Goal: Task Accomplishment & Management: Manage account settings

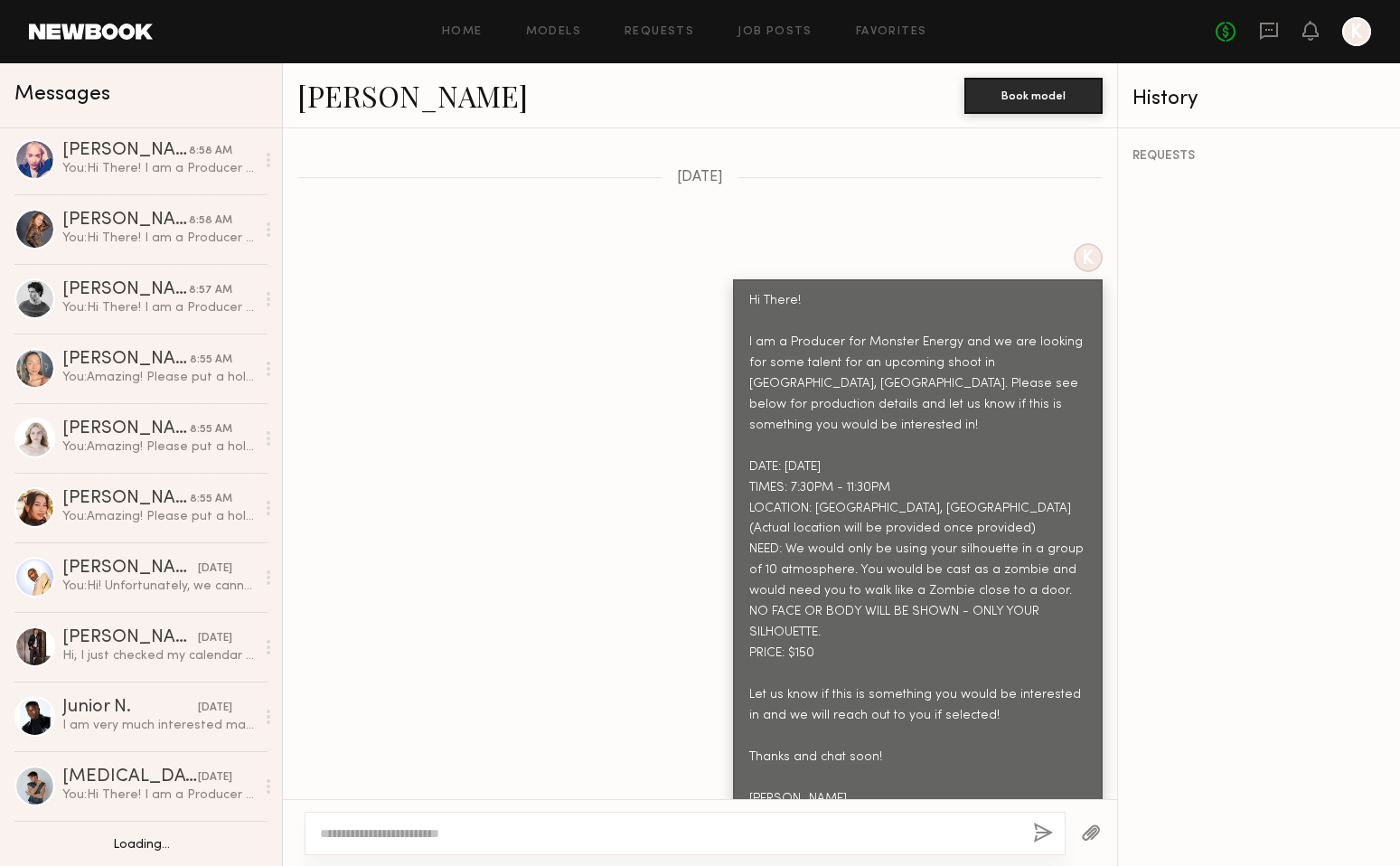
scroll to position [709, 0]
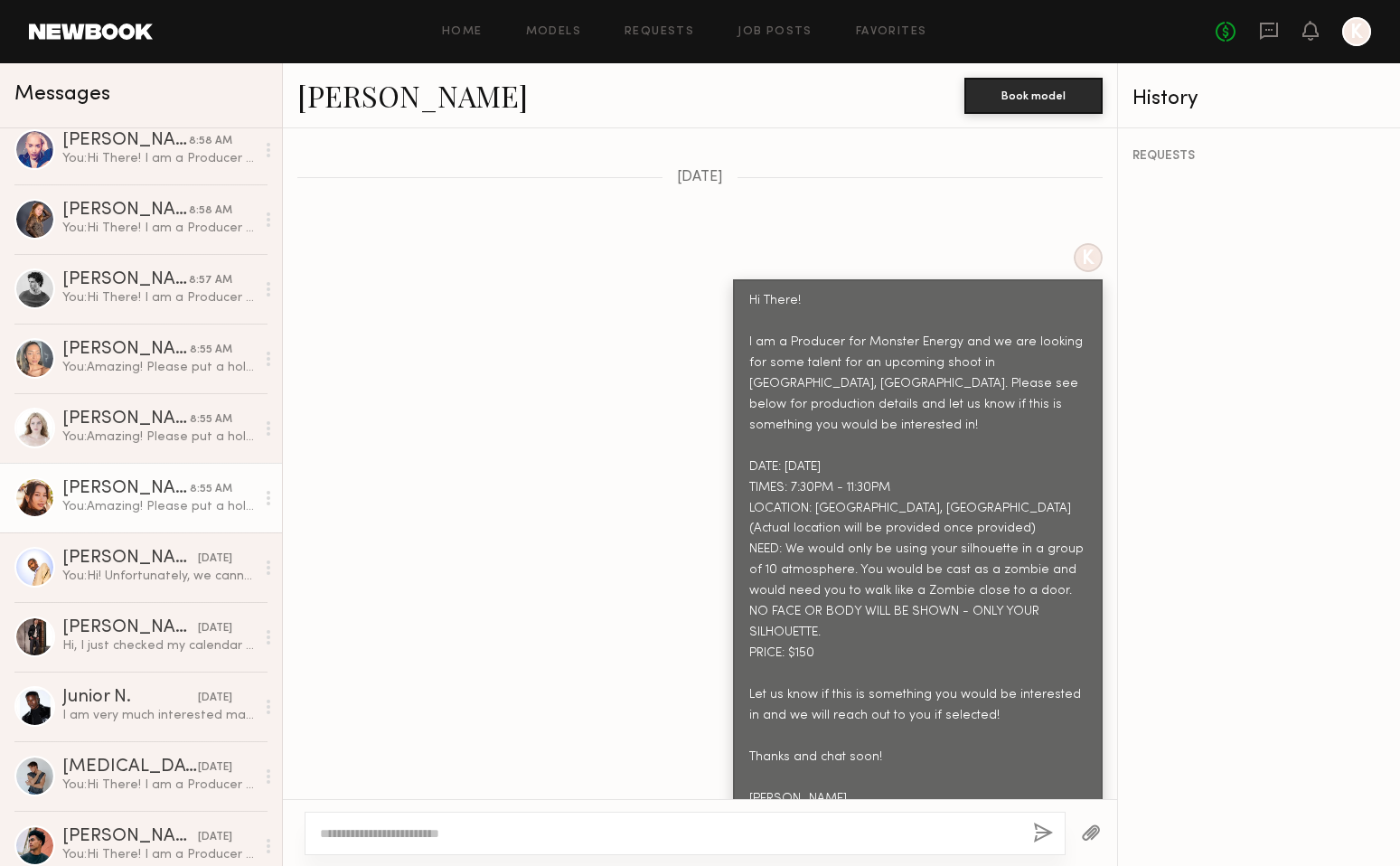
click at [142, 499] on div "You: Amazing! Please put a hold on and we will get back to you with more inform…" at bounding box center [159, 507] width 192 height 17
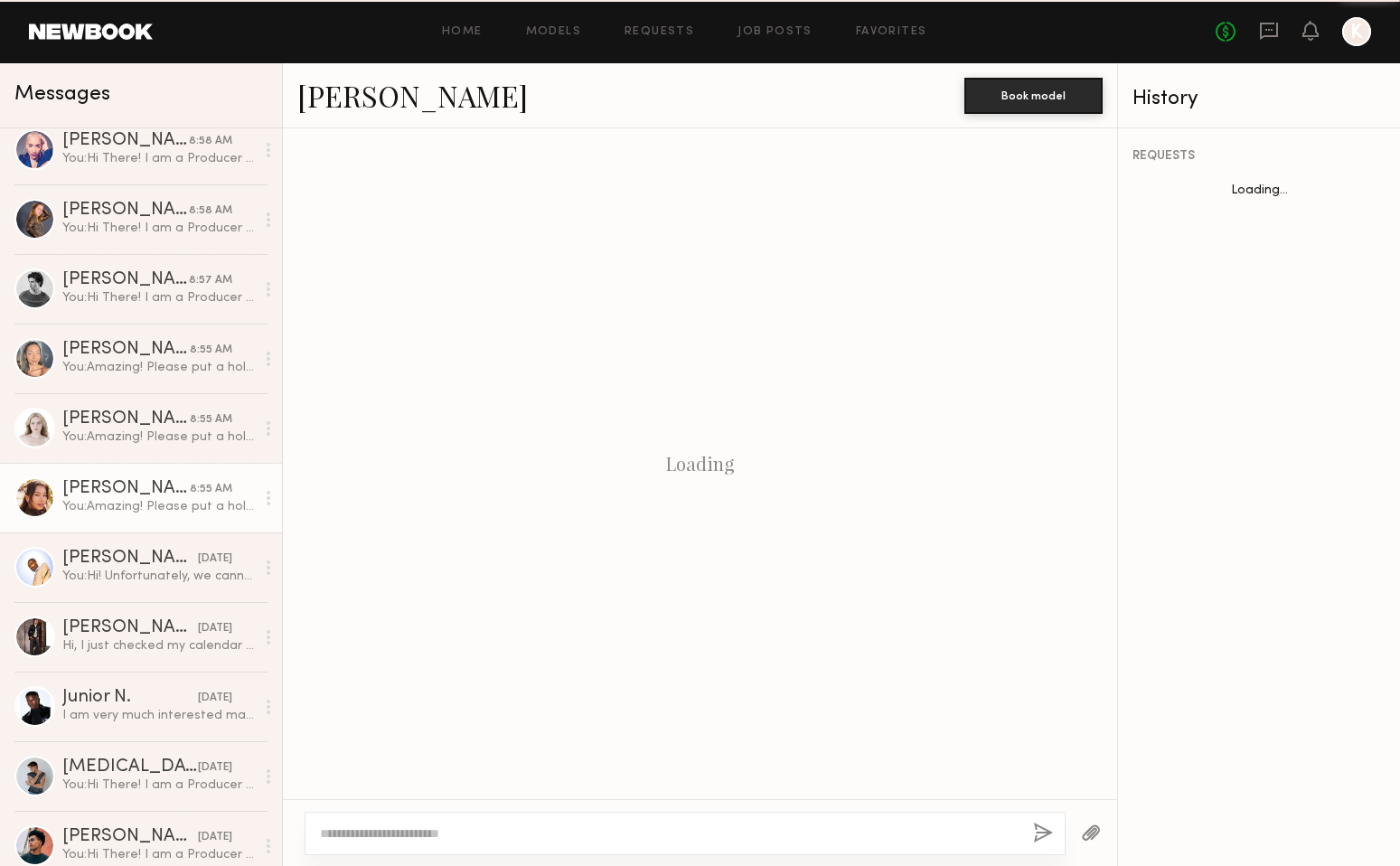
scroll to position [882, 0]
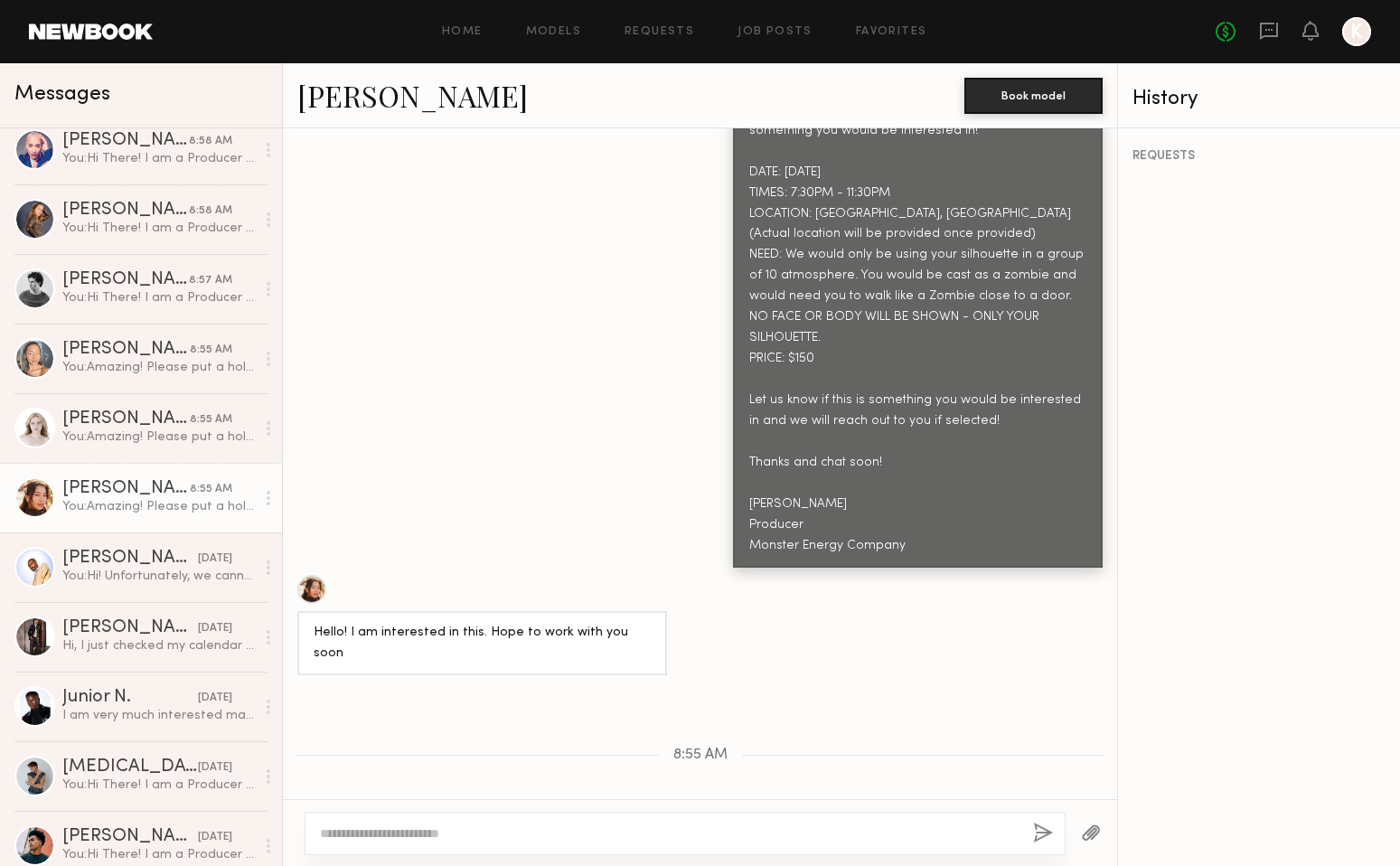
click at [348, 91] on link "Chiaki M." at bounding box center [413, 95] width 231 height 39
click at [137, 430] on div "You: Amazing! Please put a hold on and we will get back to you with more inform…" at bounding box center [159, 437] width 192 height 17
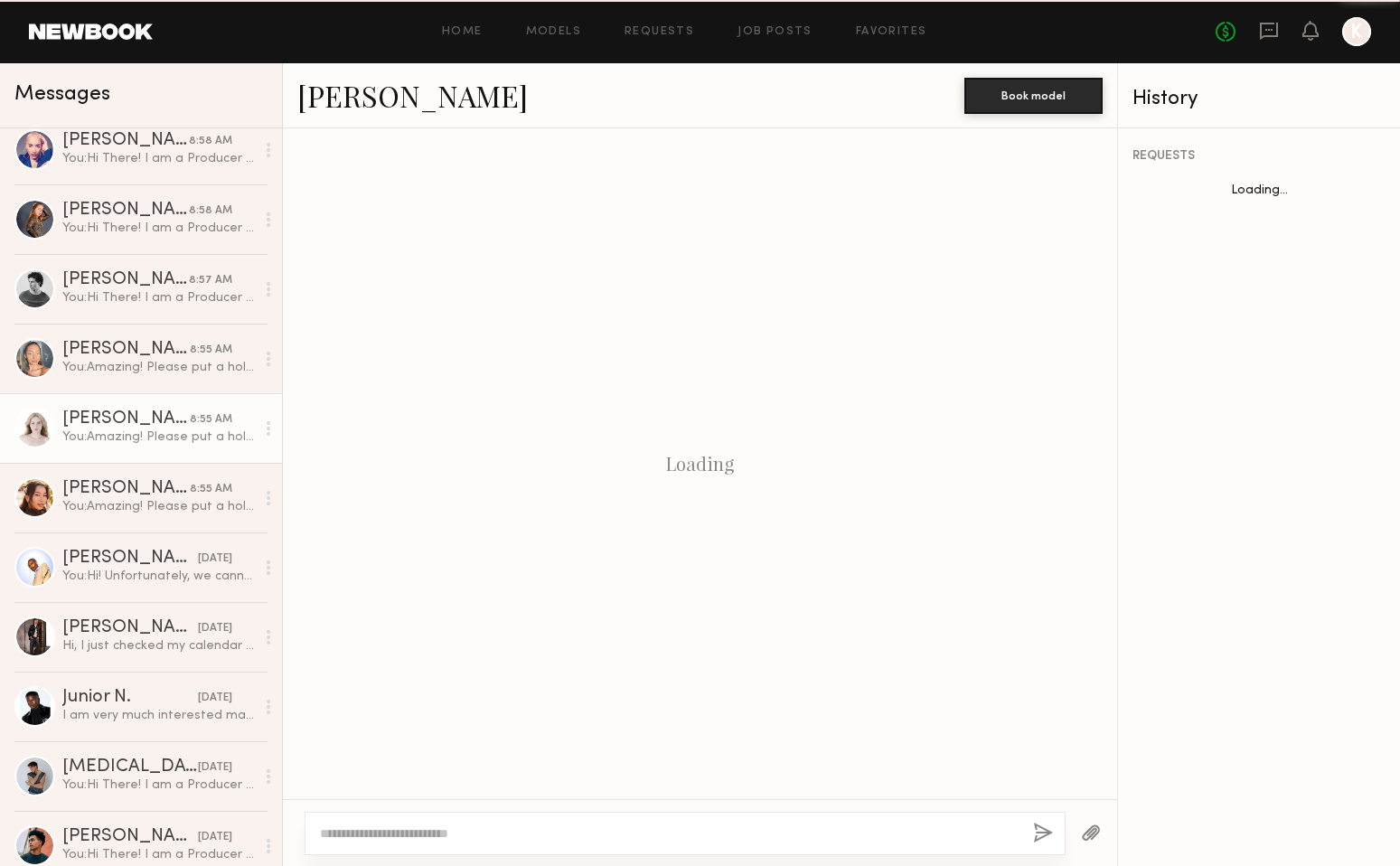
scroll to position [902, 0]
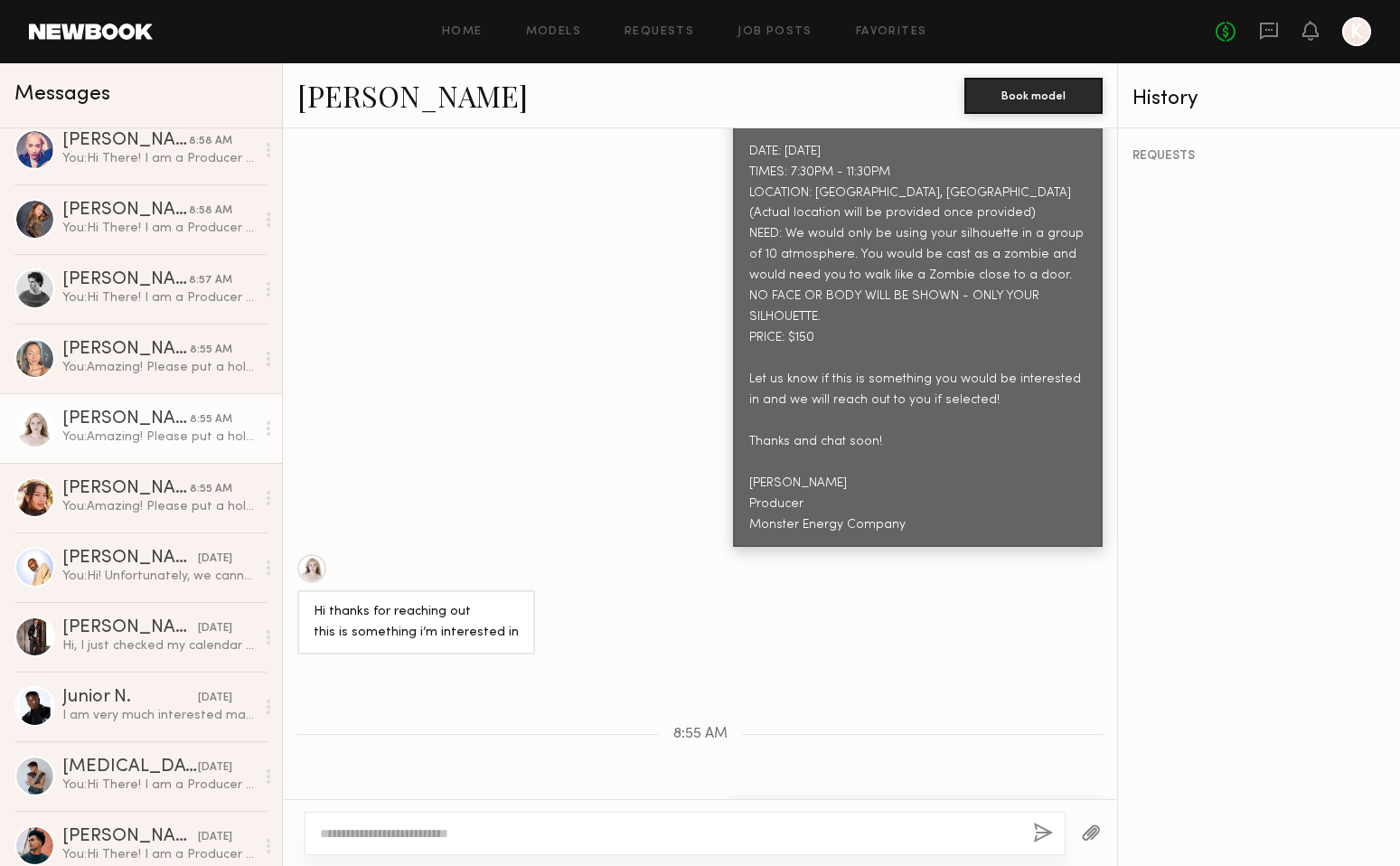
click at [383, 89] on link "Randella D." at bounding box center [413, 95] width 231 height 39
click at [143, 369] on div "You: Amazing! Please put a hold on and we will get back to you with more inform…" at bounding box center [159, 367] width 192 height 17
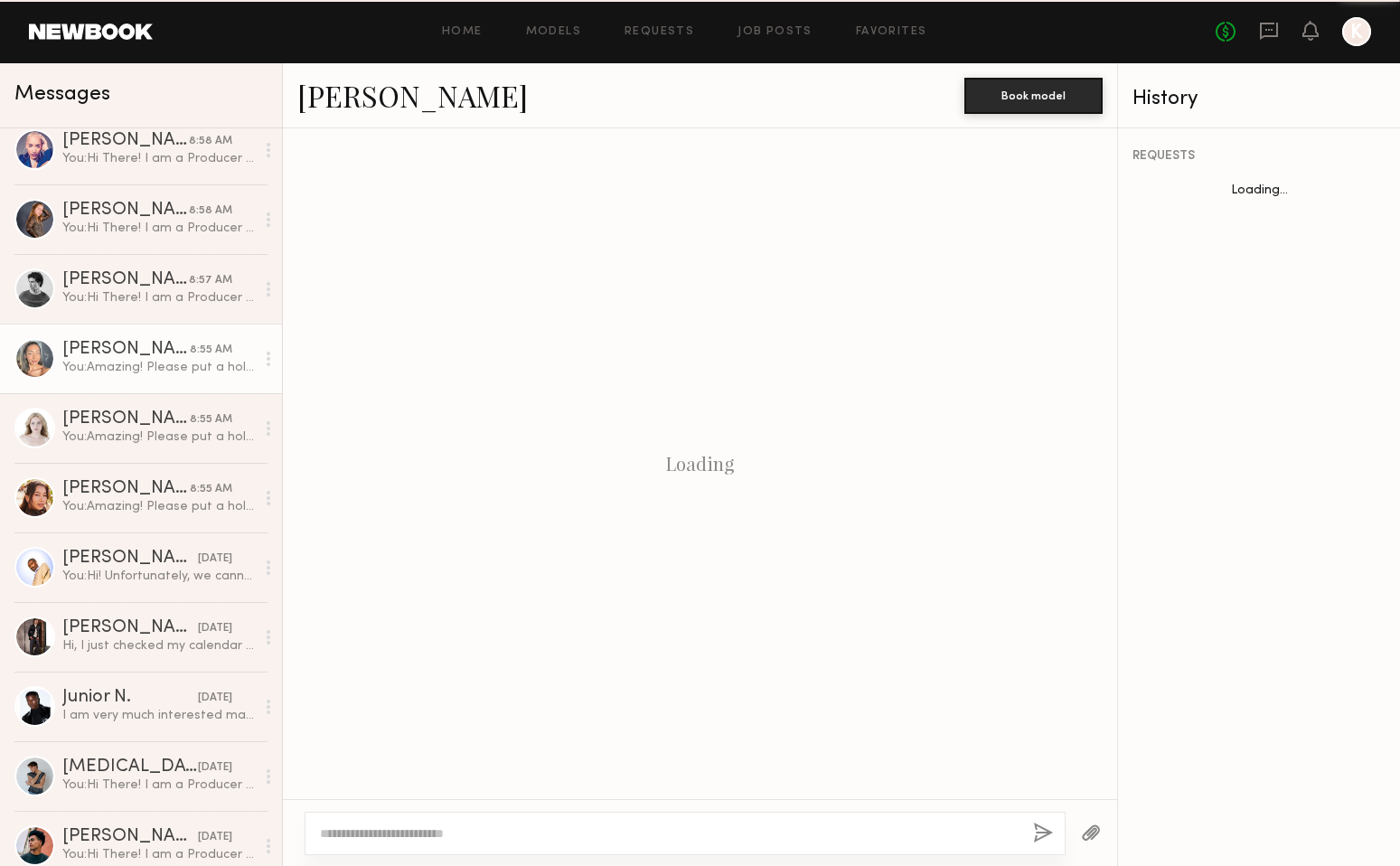
scroll to position [1019, 0]
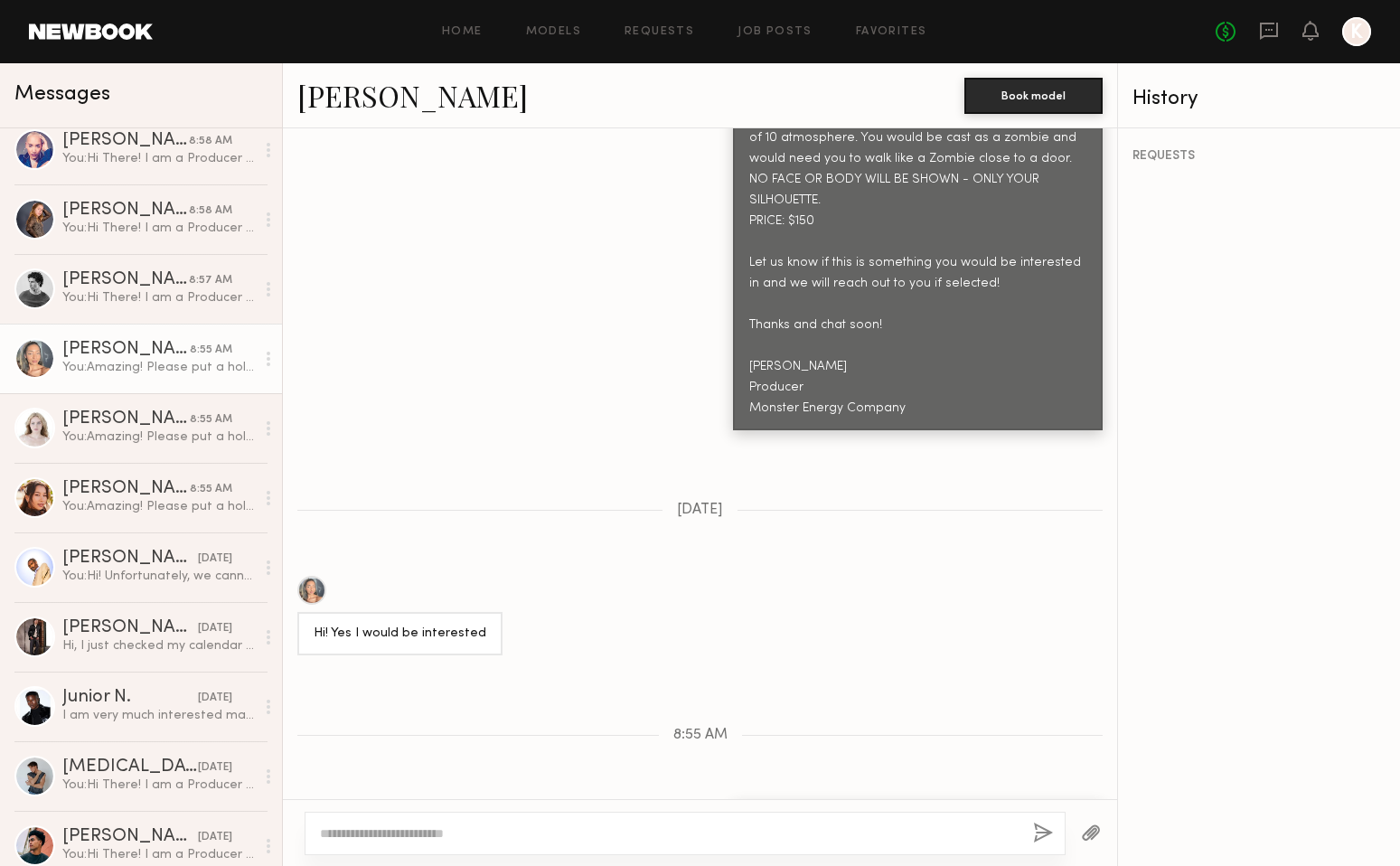
click at [371, 99] on link "Natalie C." at bounding box center [413, 95] width 231 height 39
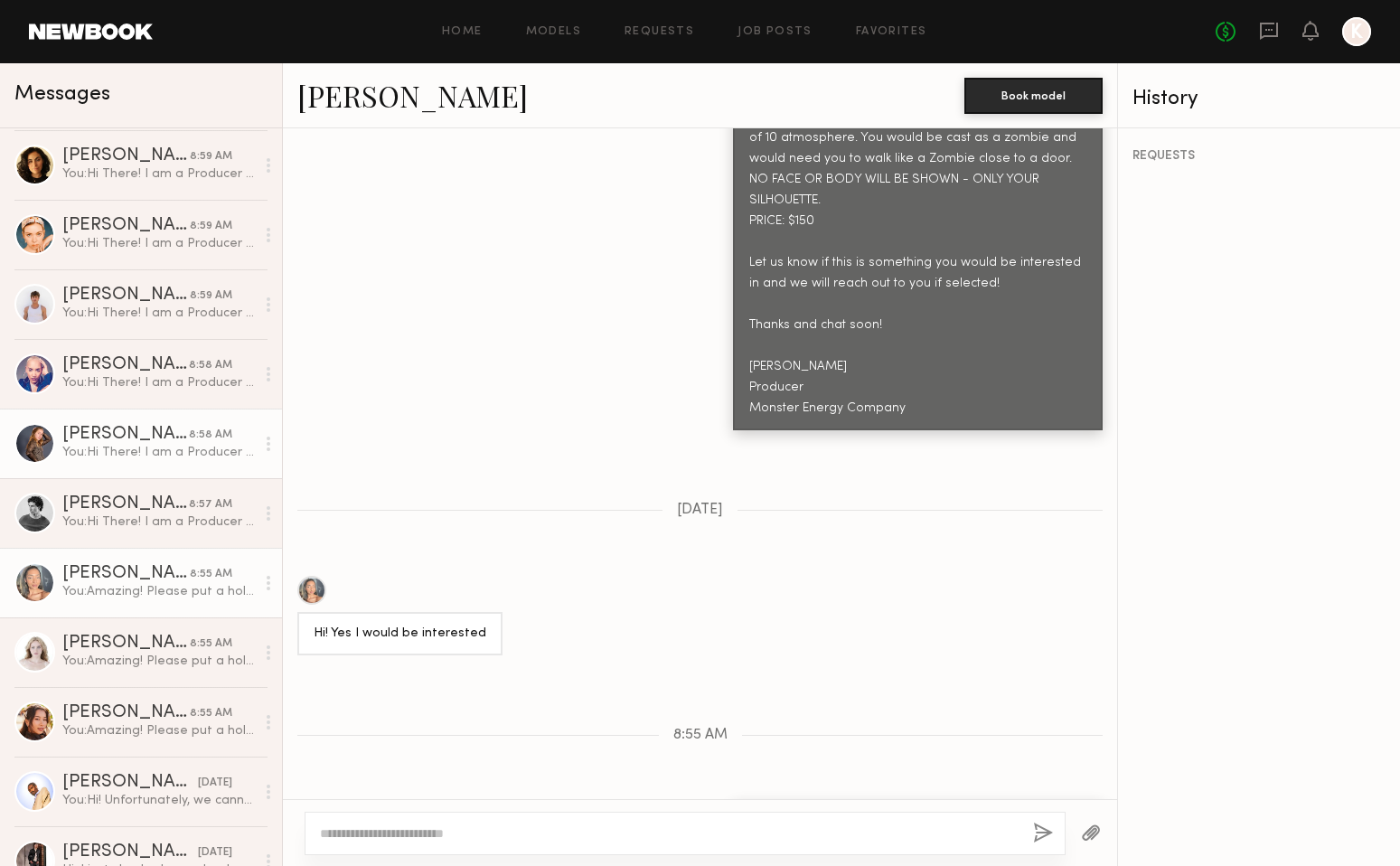
scroll to position [0, 0]
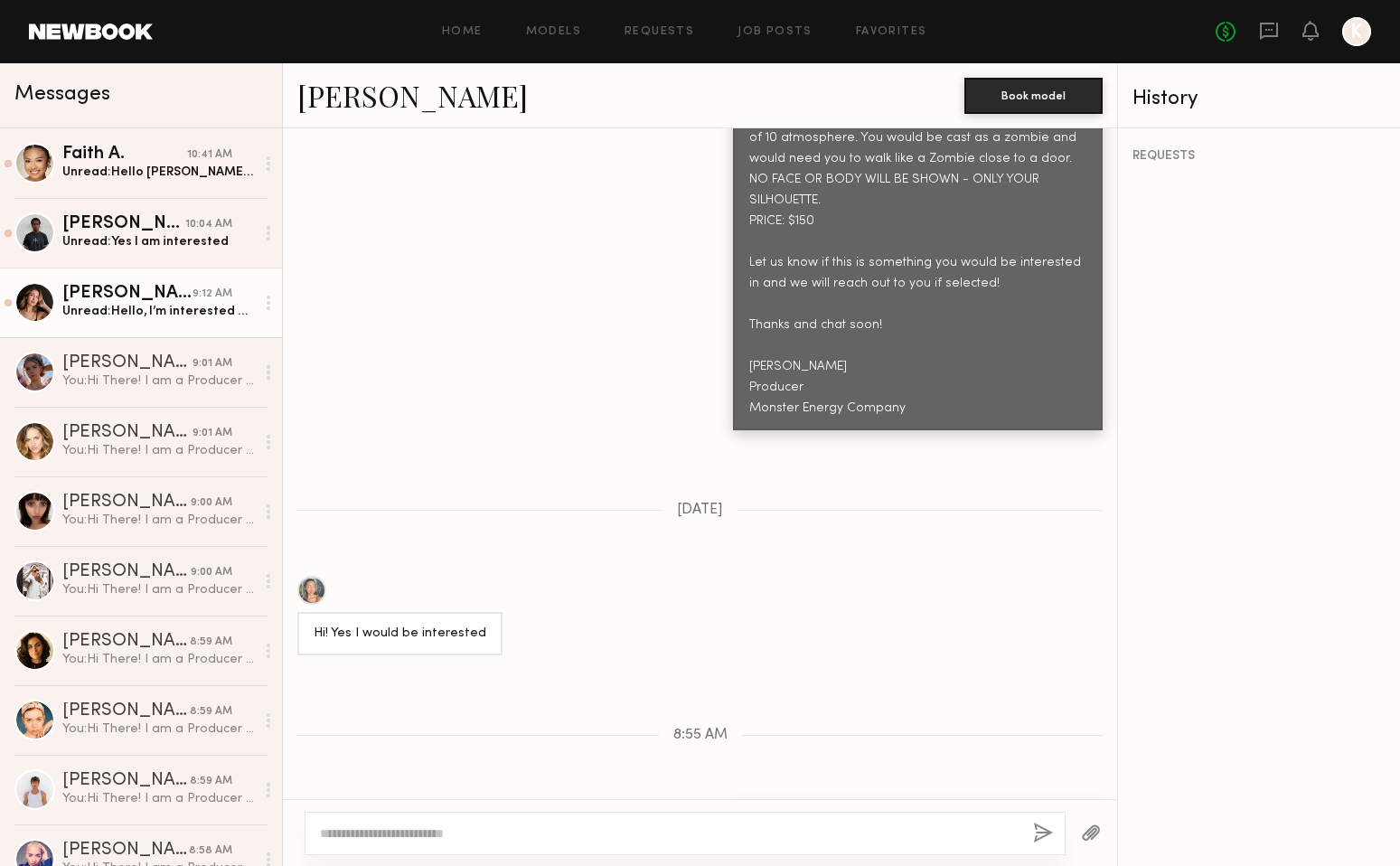
click at [130, 307] on div "Unread: Hello, I’m interested and available" at bounding box center [159, 311] width 192 height 17
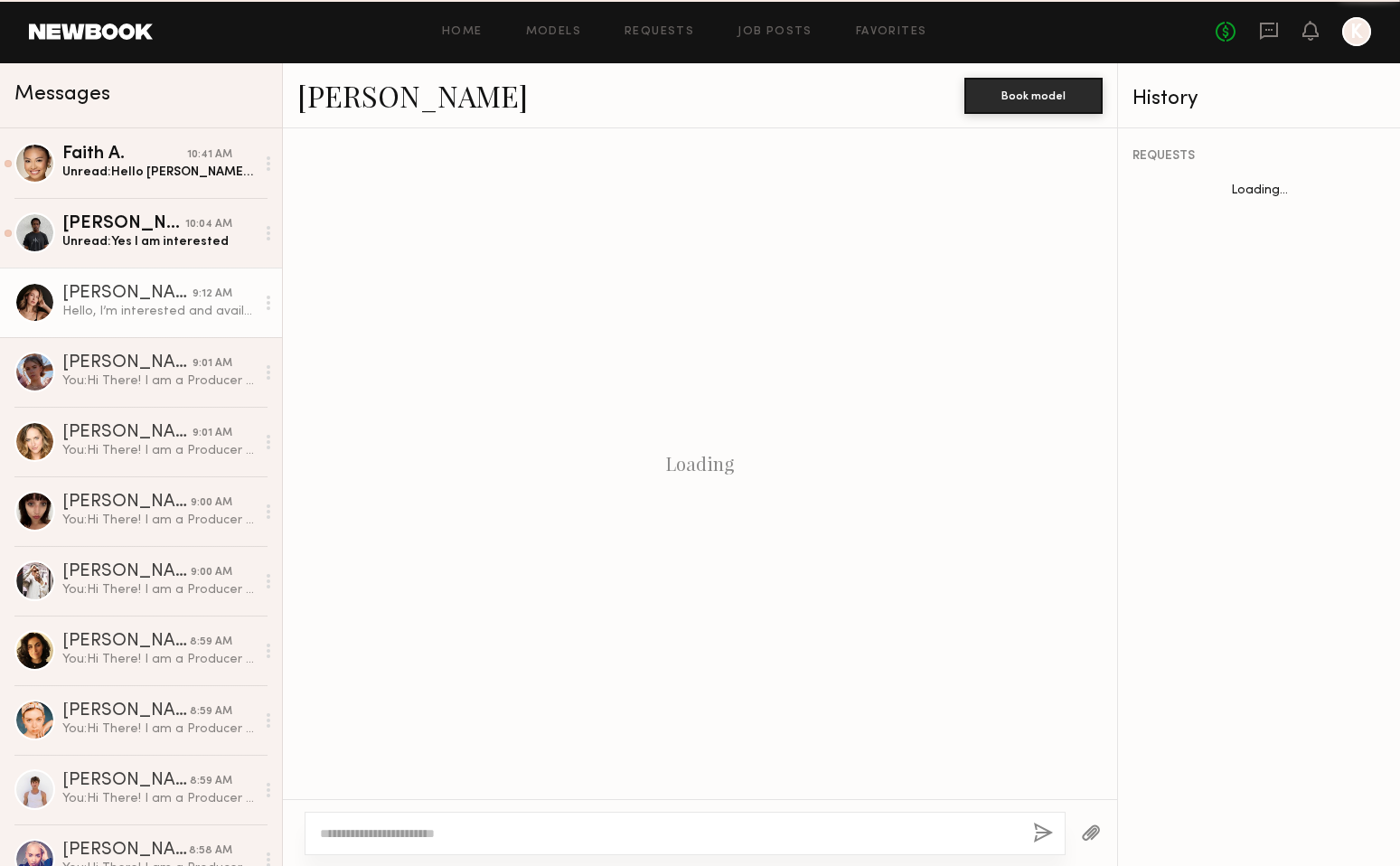
scroll to position [638, 0]
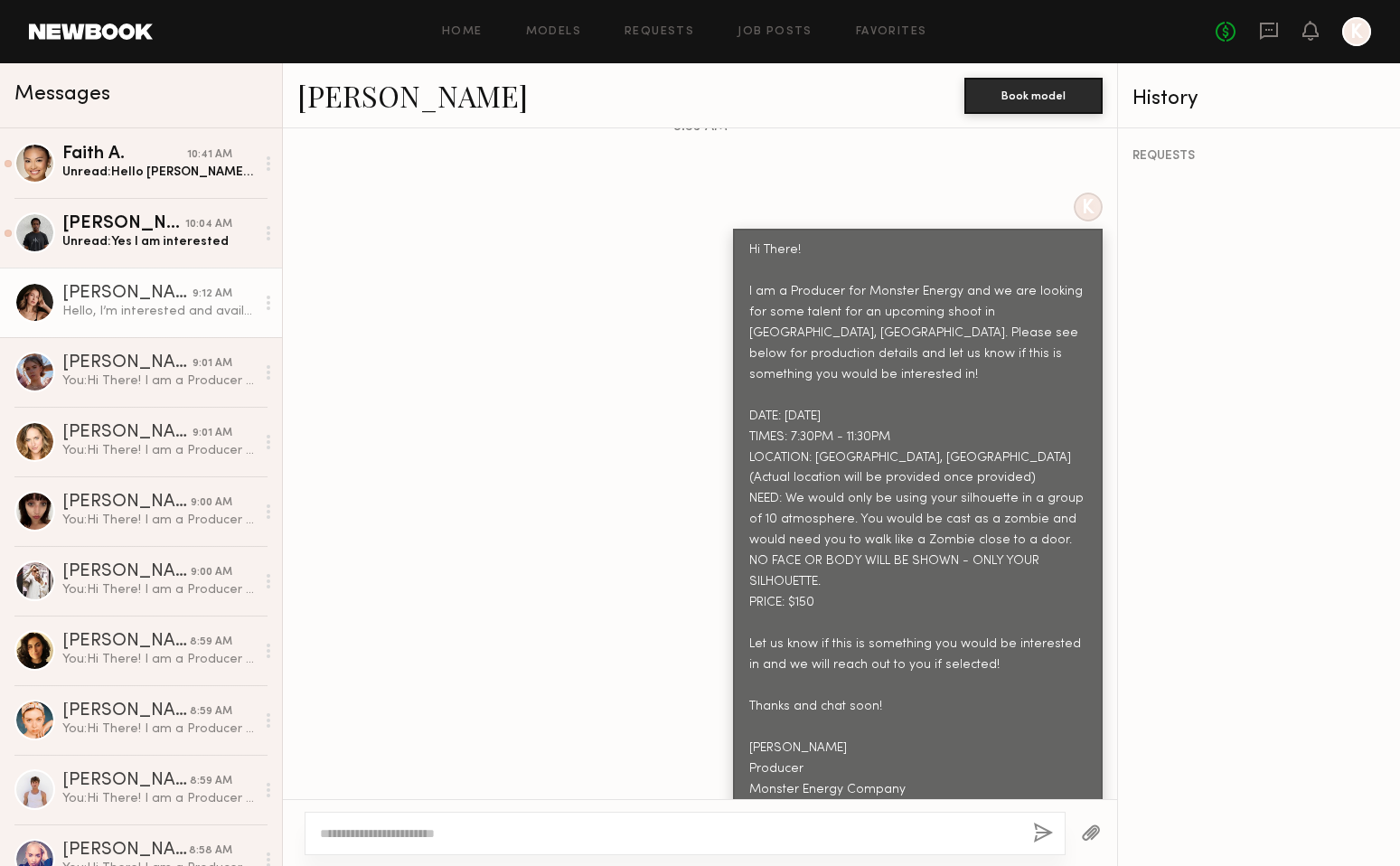
click at [349, 99] on link "Sofia P." at bounding box center [413, 95] width 231 height 39
click at [140, 233] on div "Unread: Yes I am interested" at bounding box center [159, 242] width 192 height 17
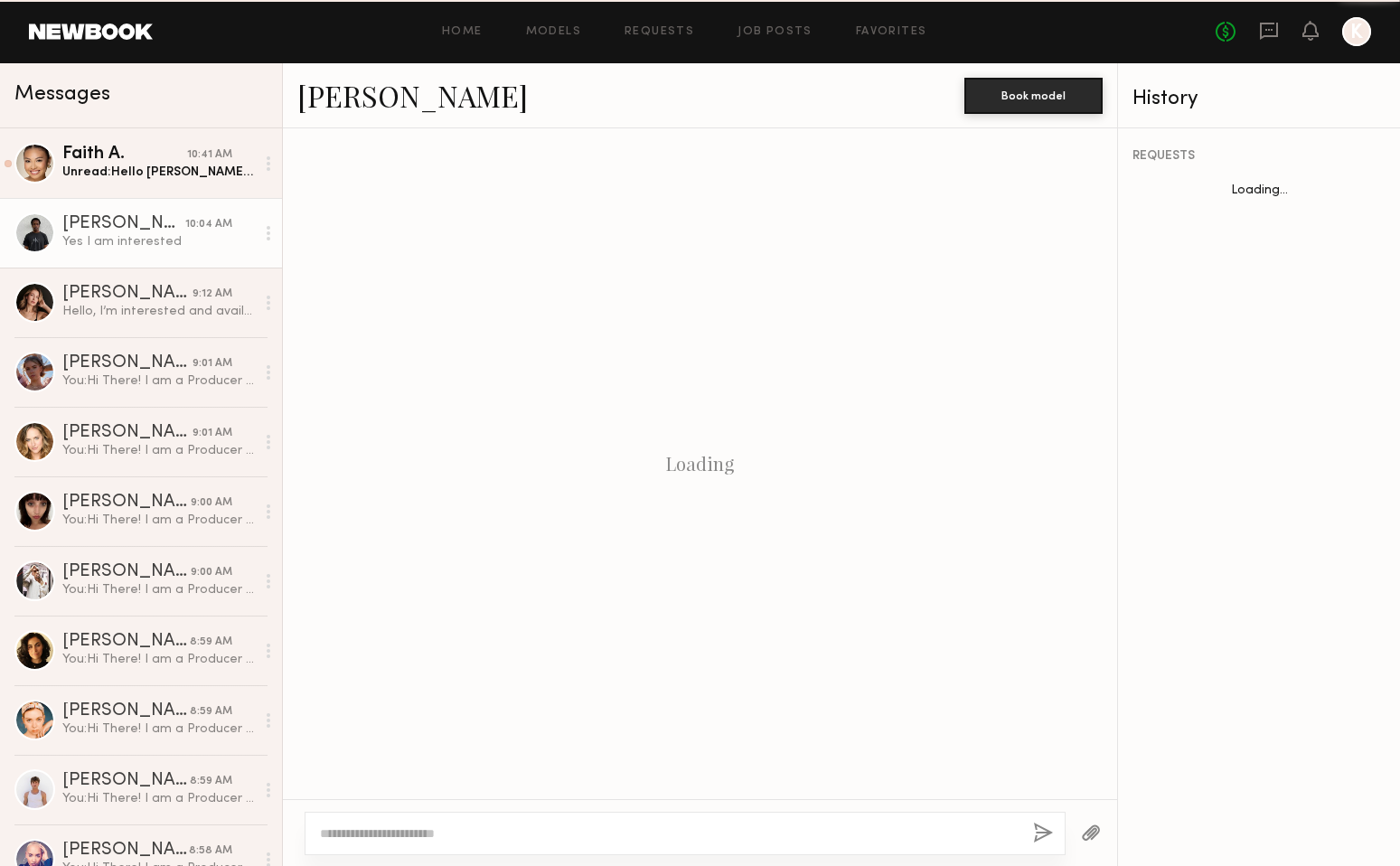
scroll to position [638, 0]
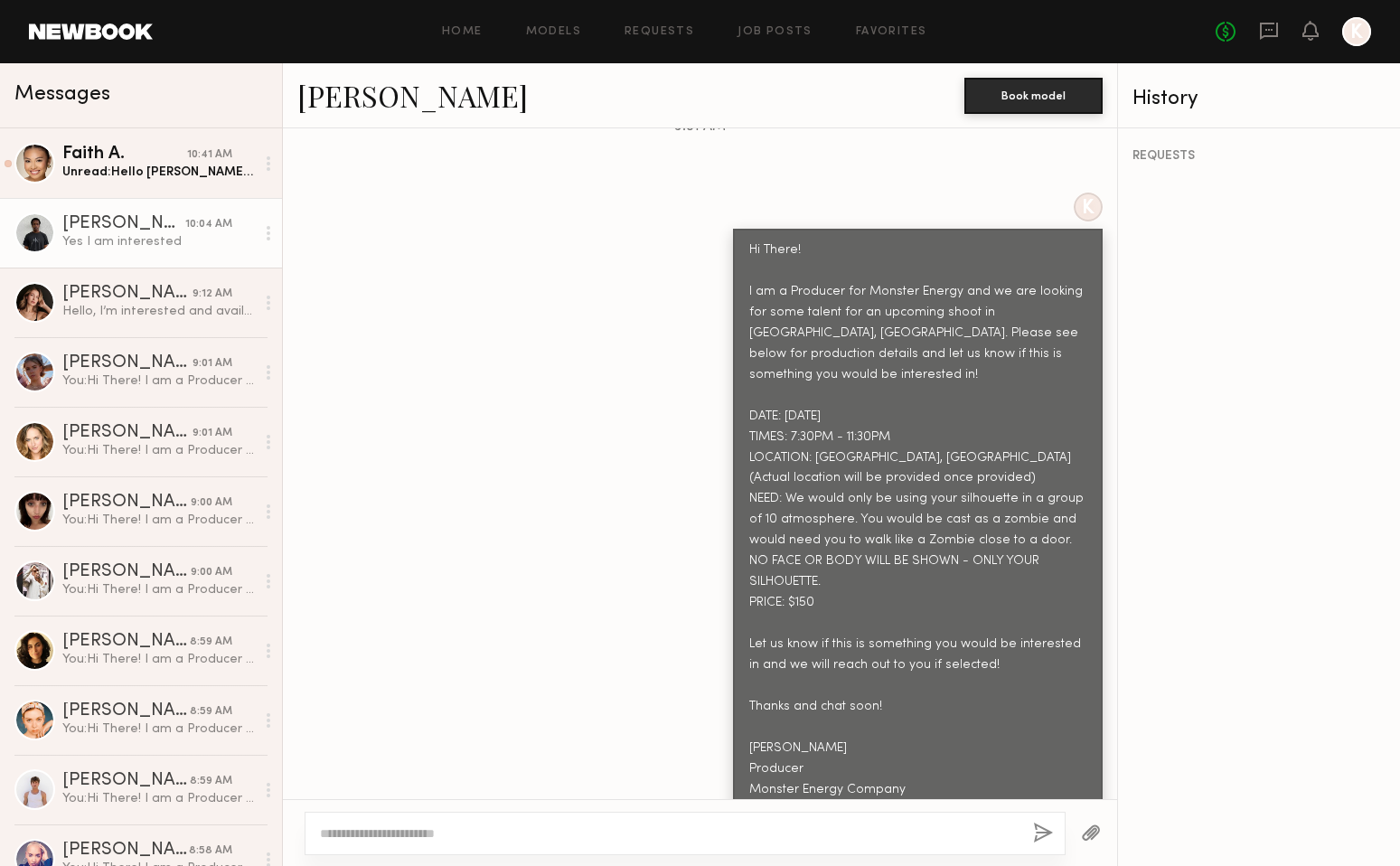
click at [360, 91] on link "Nigel M." at bounding box center [413, 95] width 231 height 39
click at [107, 178] on div "Unread: Hello Kayla! Thank you so much for reaching out. So unfortunately I am …" at bounding box center [159, 172] width 192 height 17
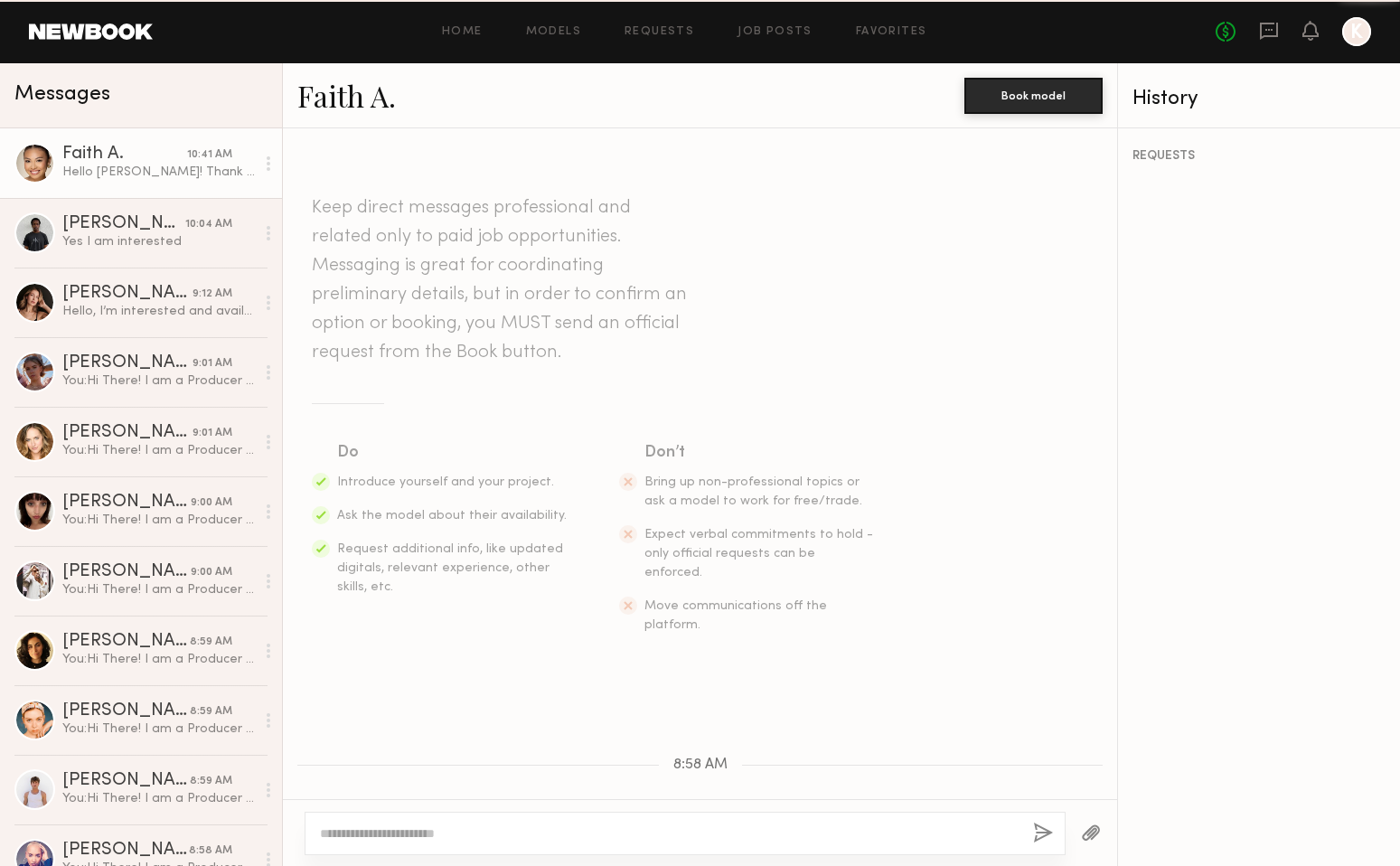
scroll to position [741, 0]
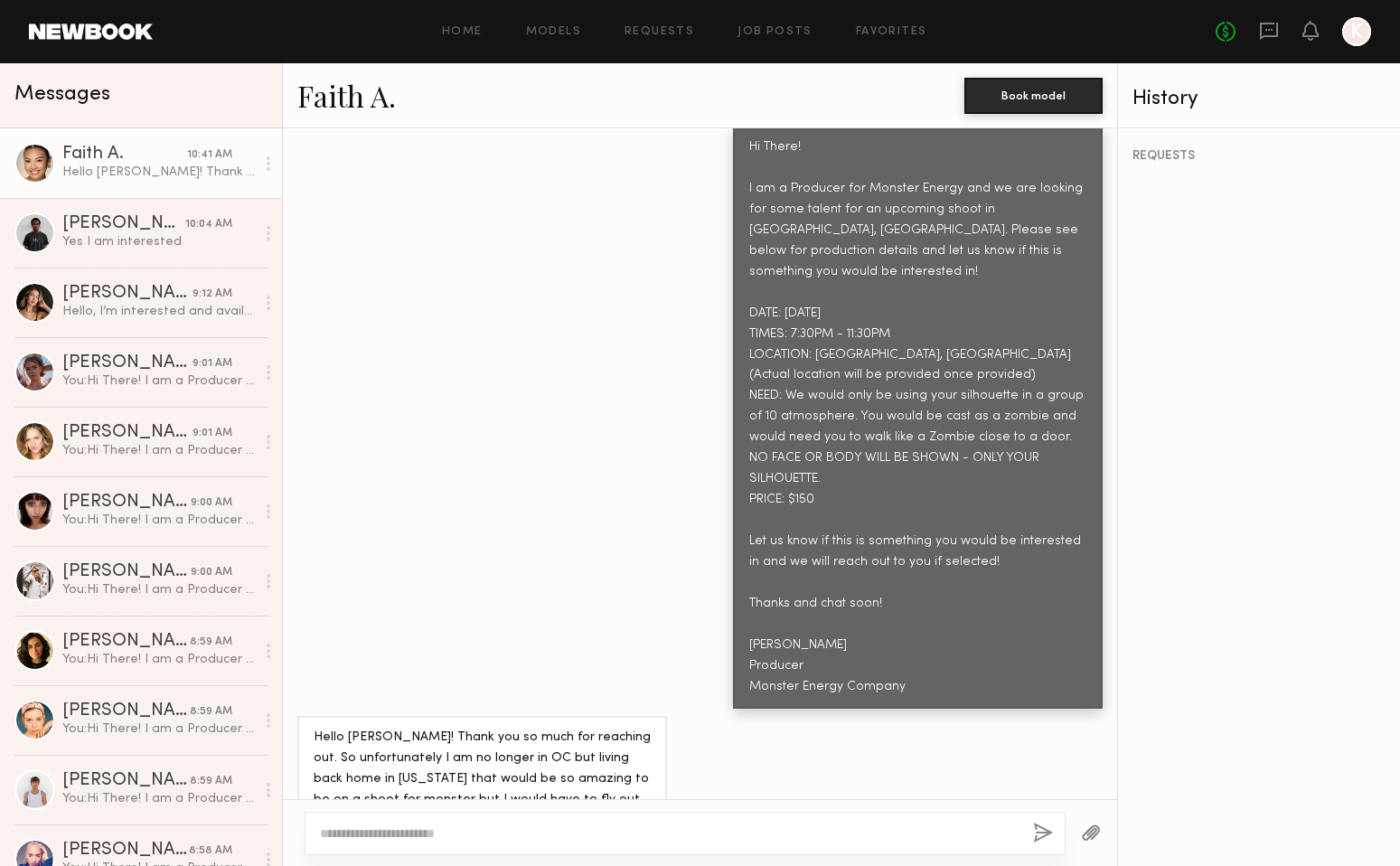
type textarea "*"
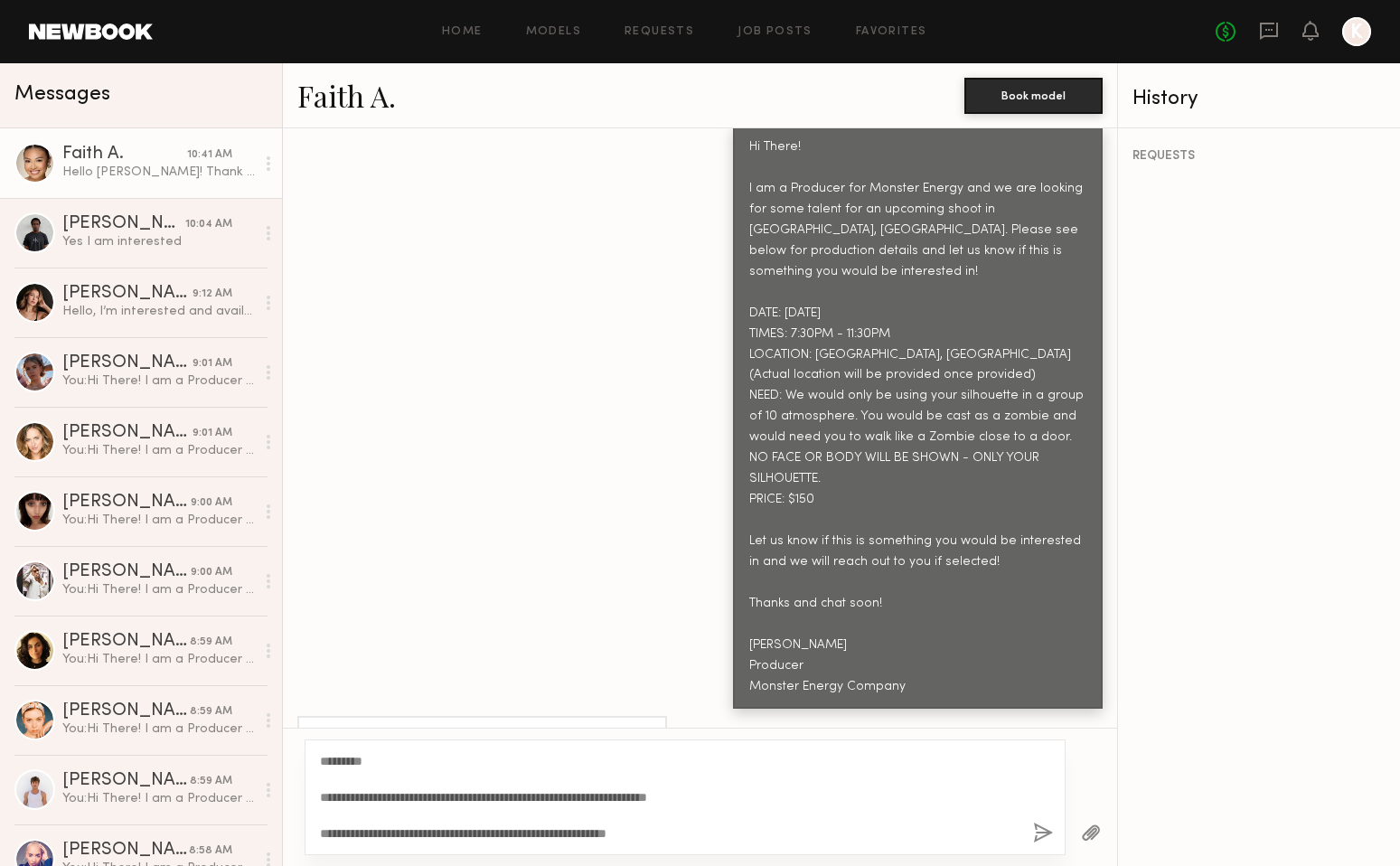
type textarea "**********"
click at [1039, 829] on button "button" at bounding box center [1043, 833] width 20 height 22
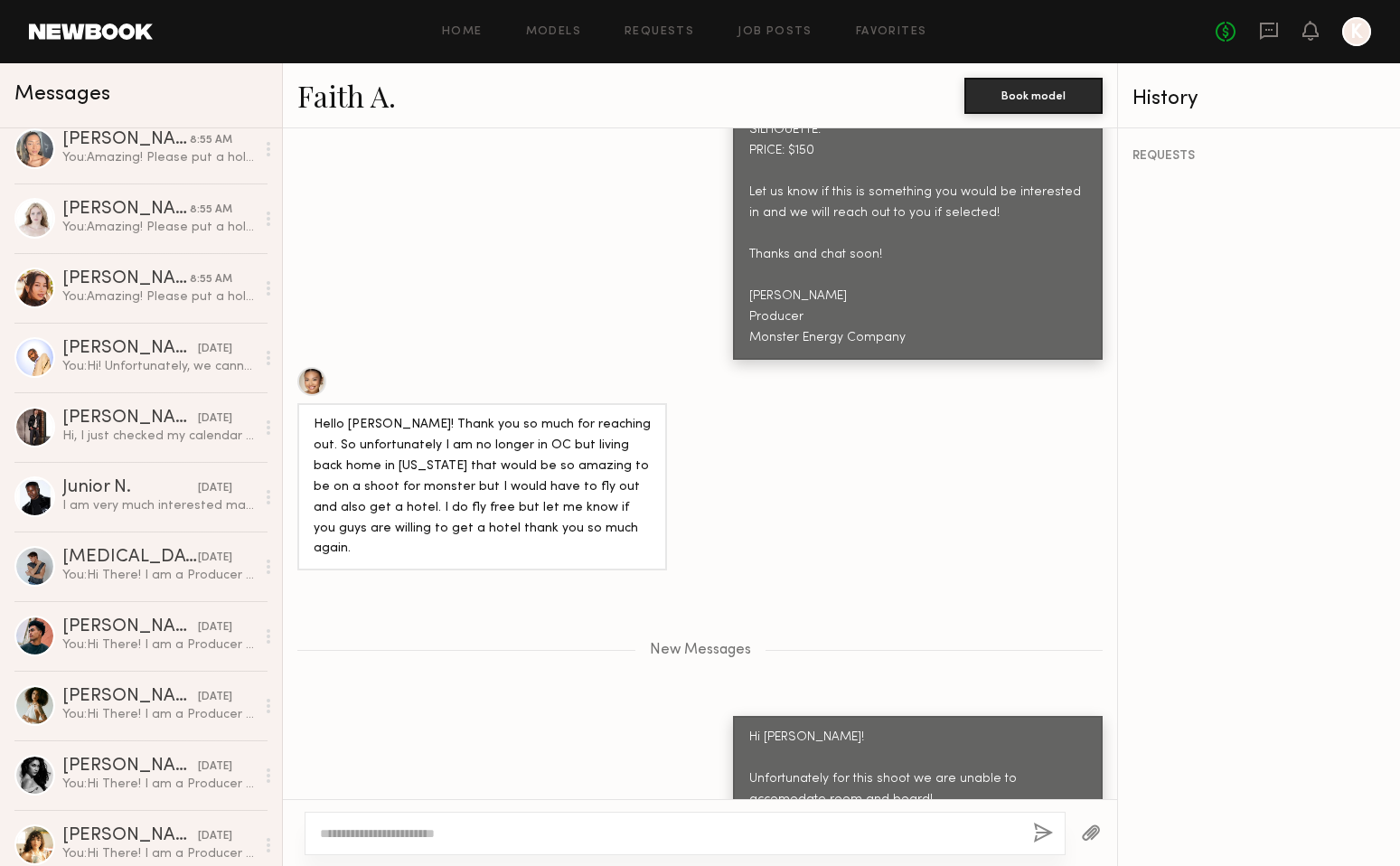
scroll to position [944, 0]
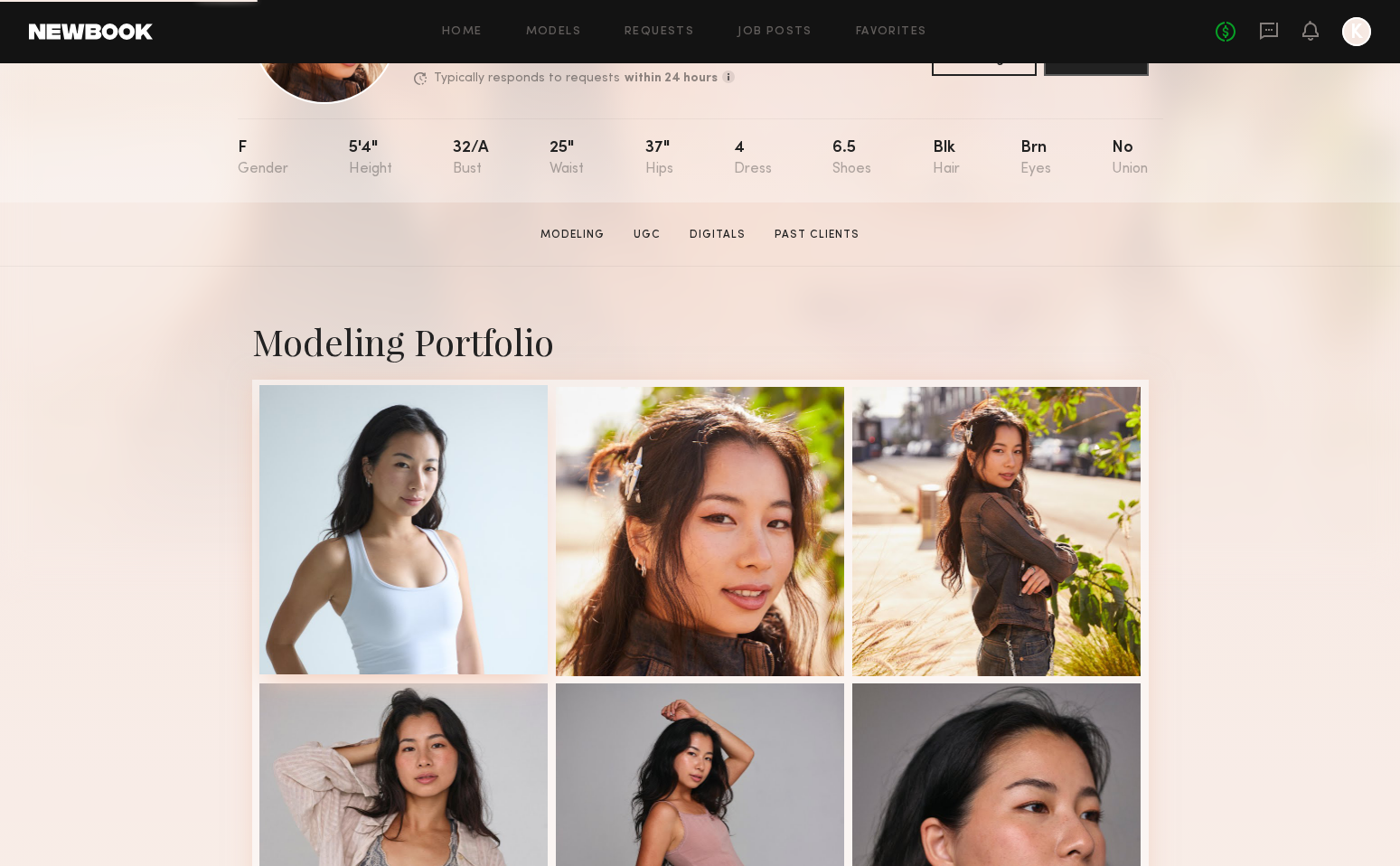
scroll to position [186, 0]
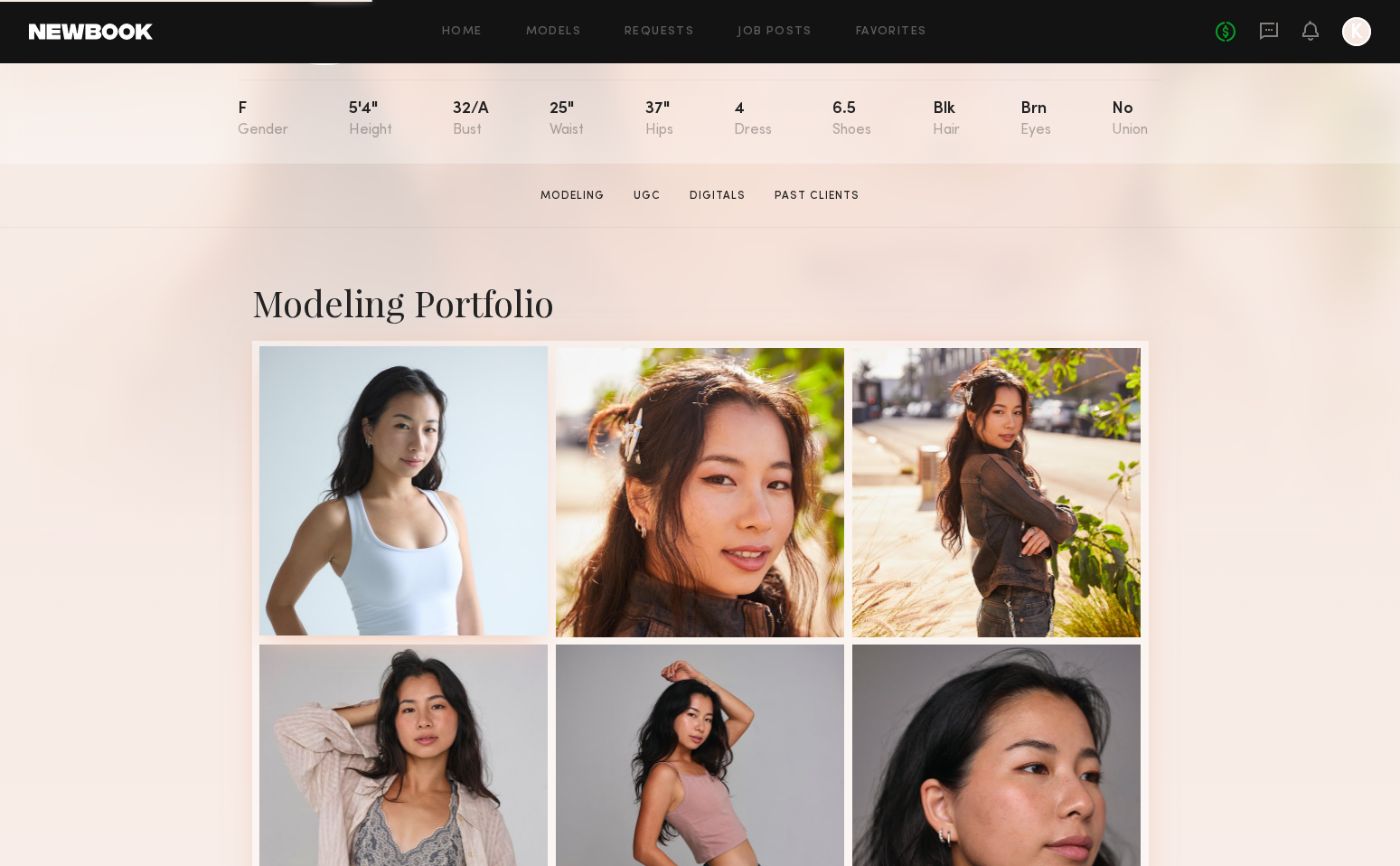
click at [440, 521] on div at bounding box center [404, 491] width 289 height 289
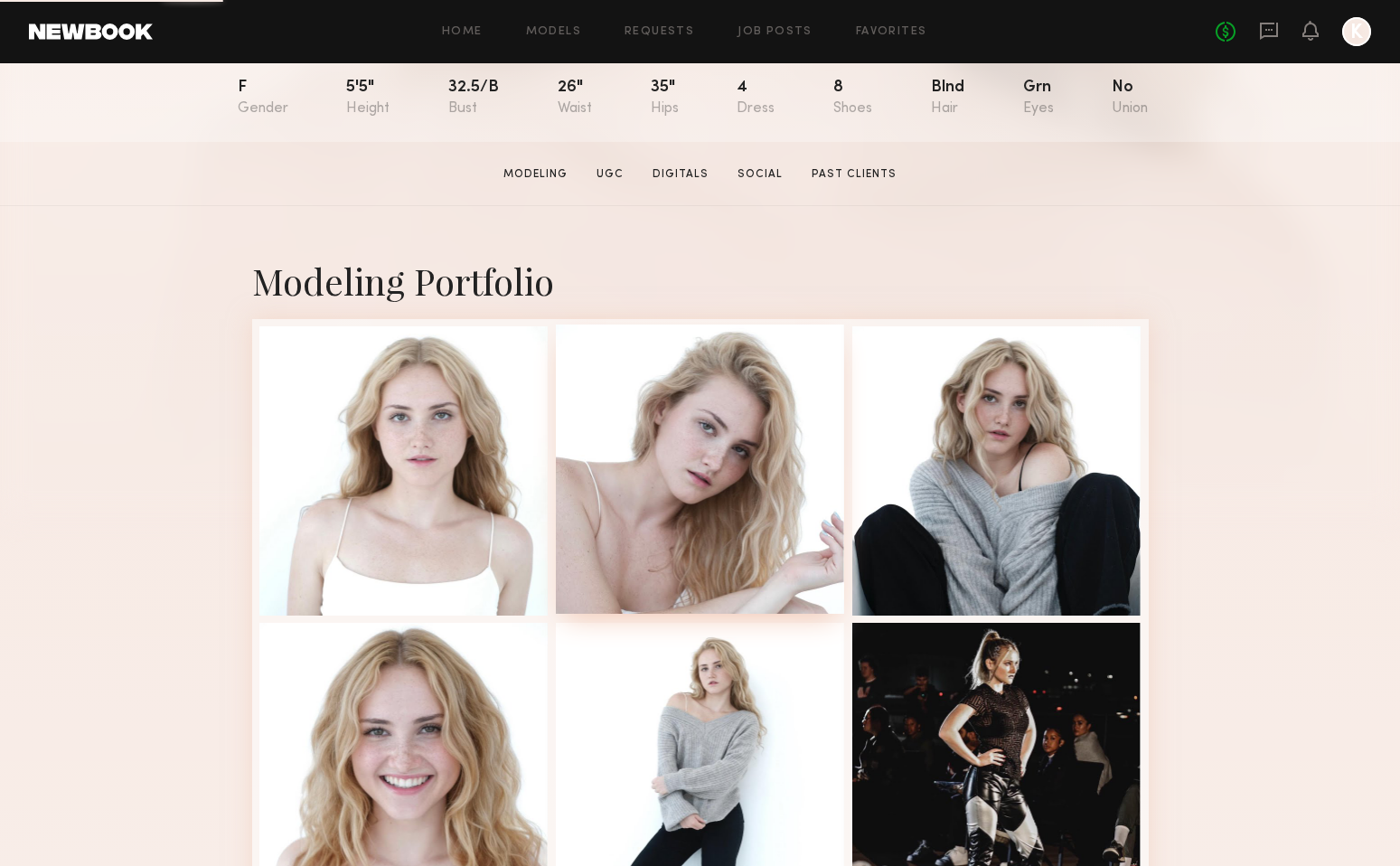
scroll to position [212, 0]
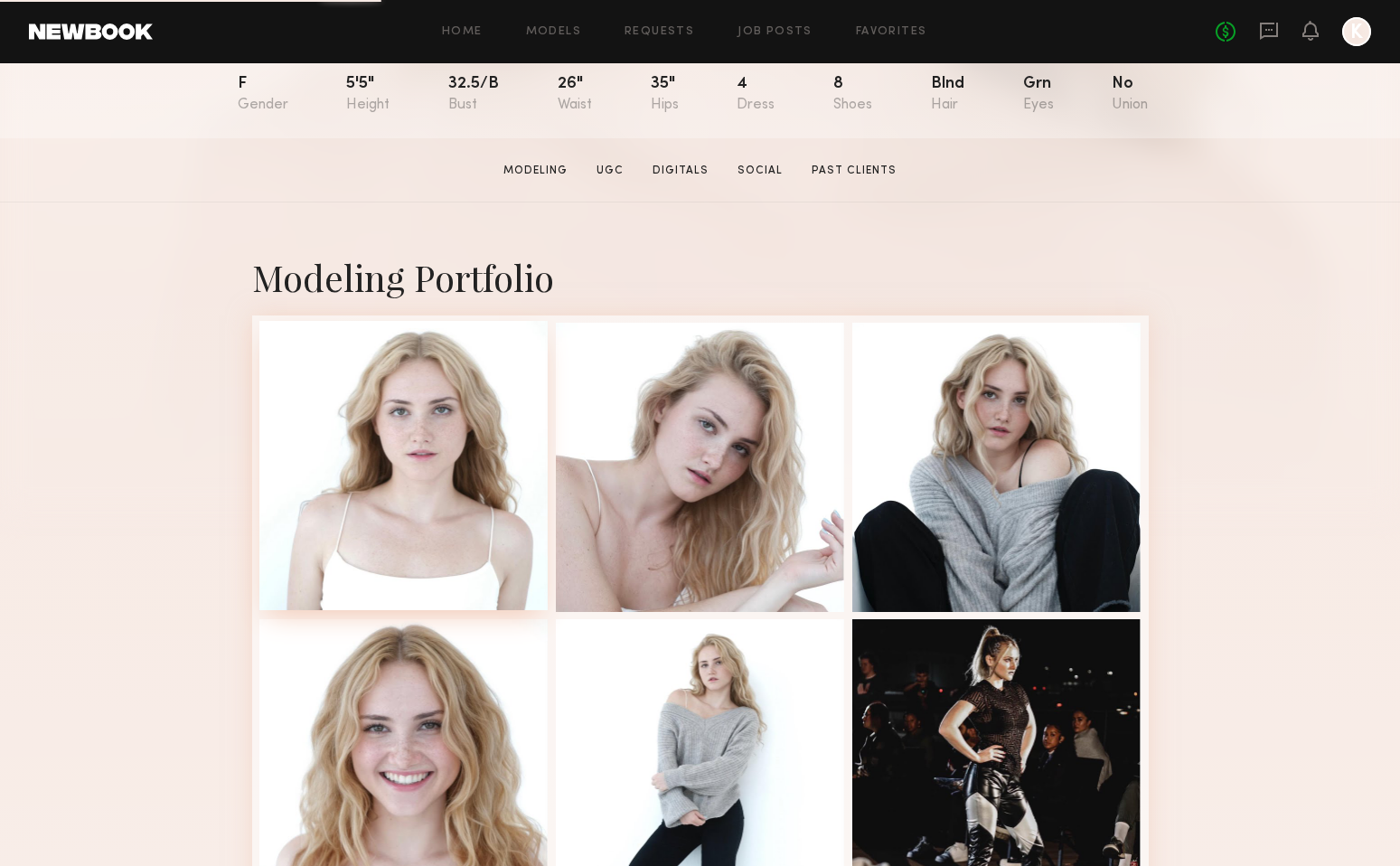
click at [436, 462] on div at bounding box center [404, 466] width 289 height 289
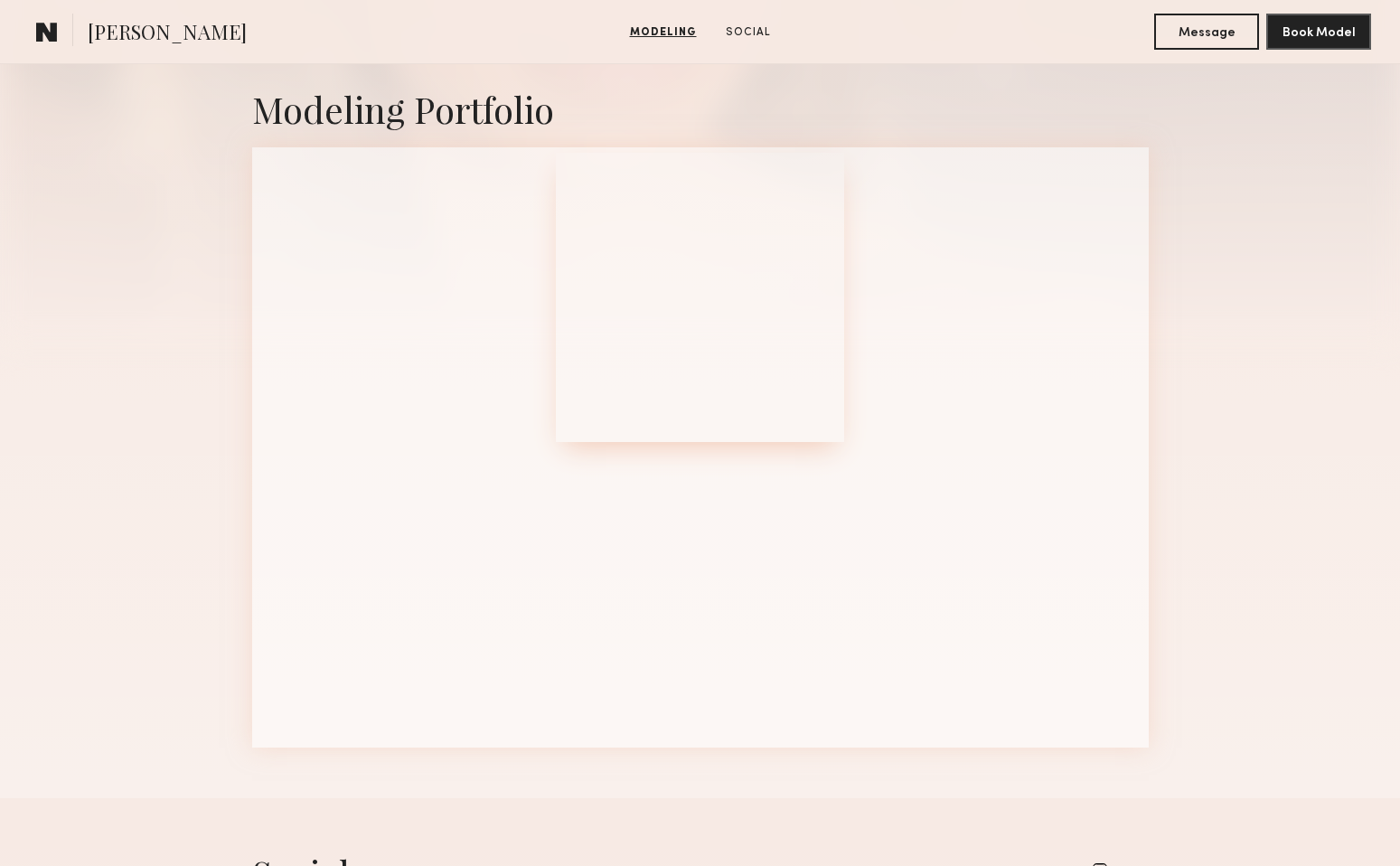
scroll to position [381, 0]
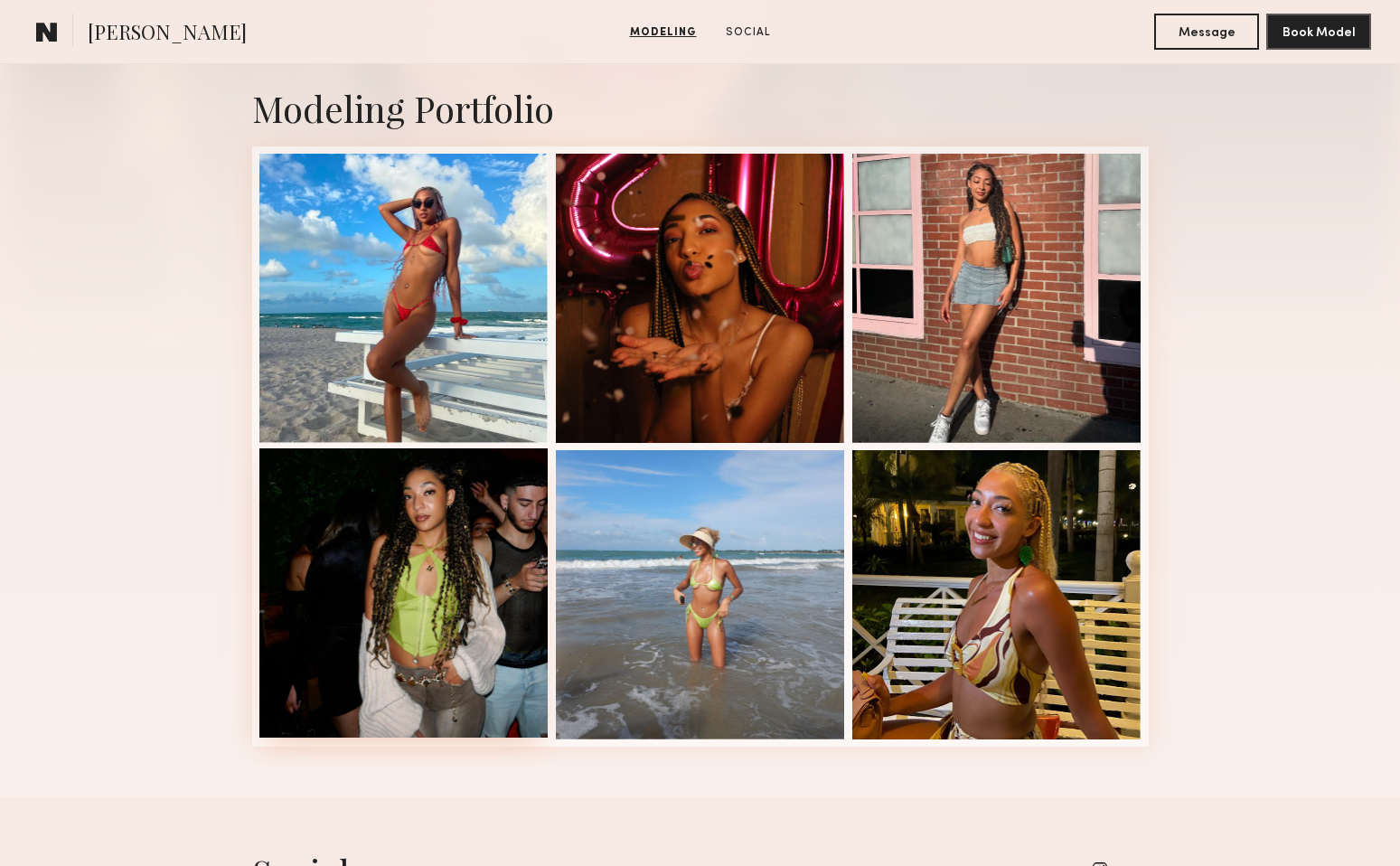
click at [446, 575] on div at bounding box center [404, 593] width 289 height 289
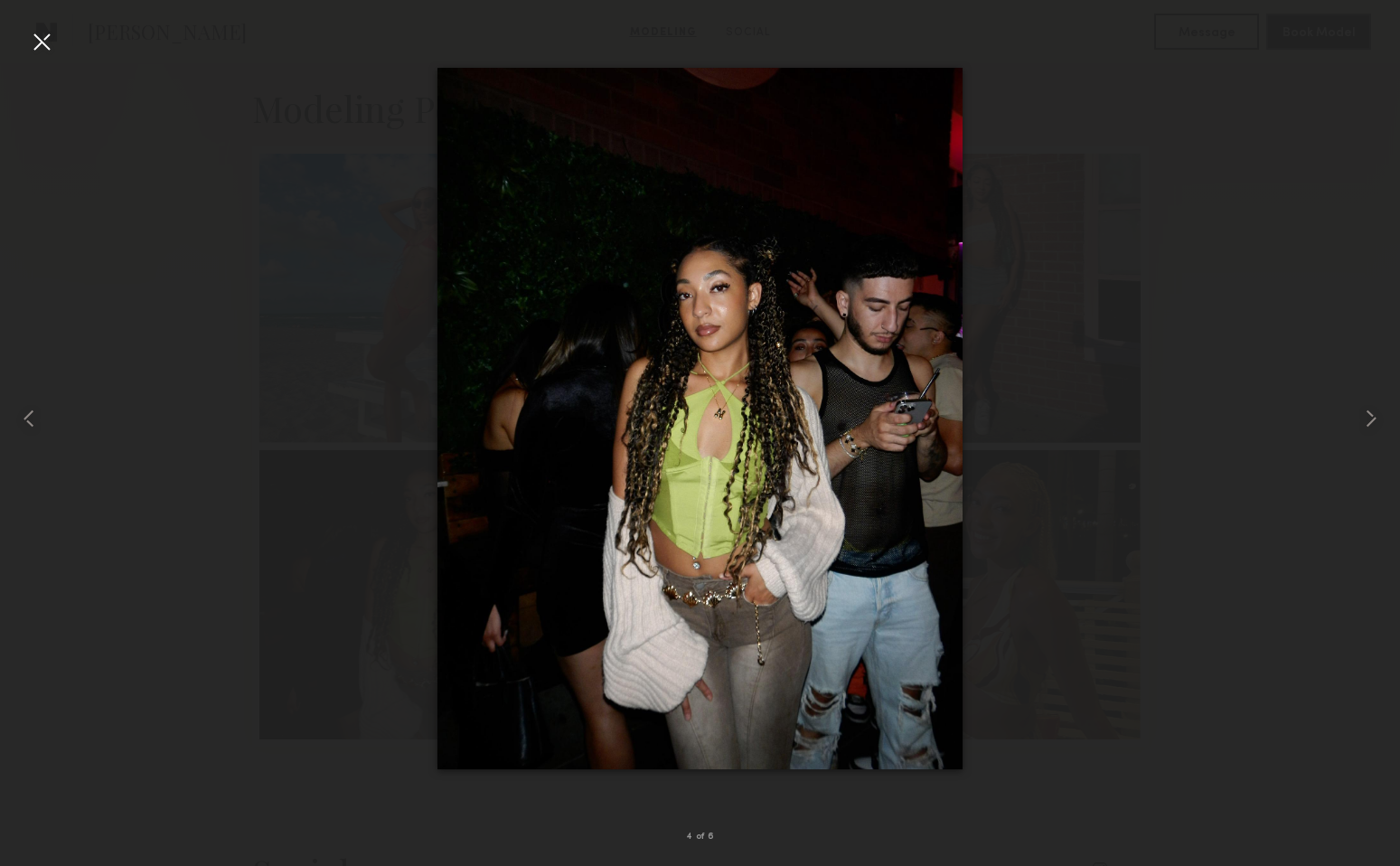
click at [41, 49] on div at bounding box center [41, 41] width 29 height 29
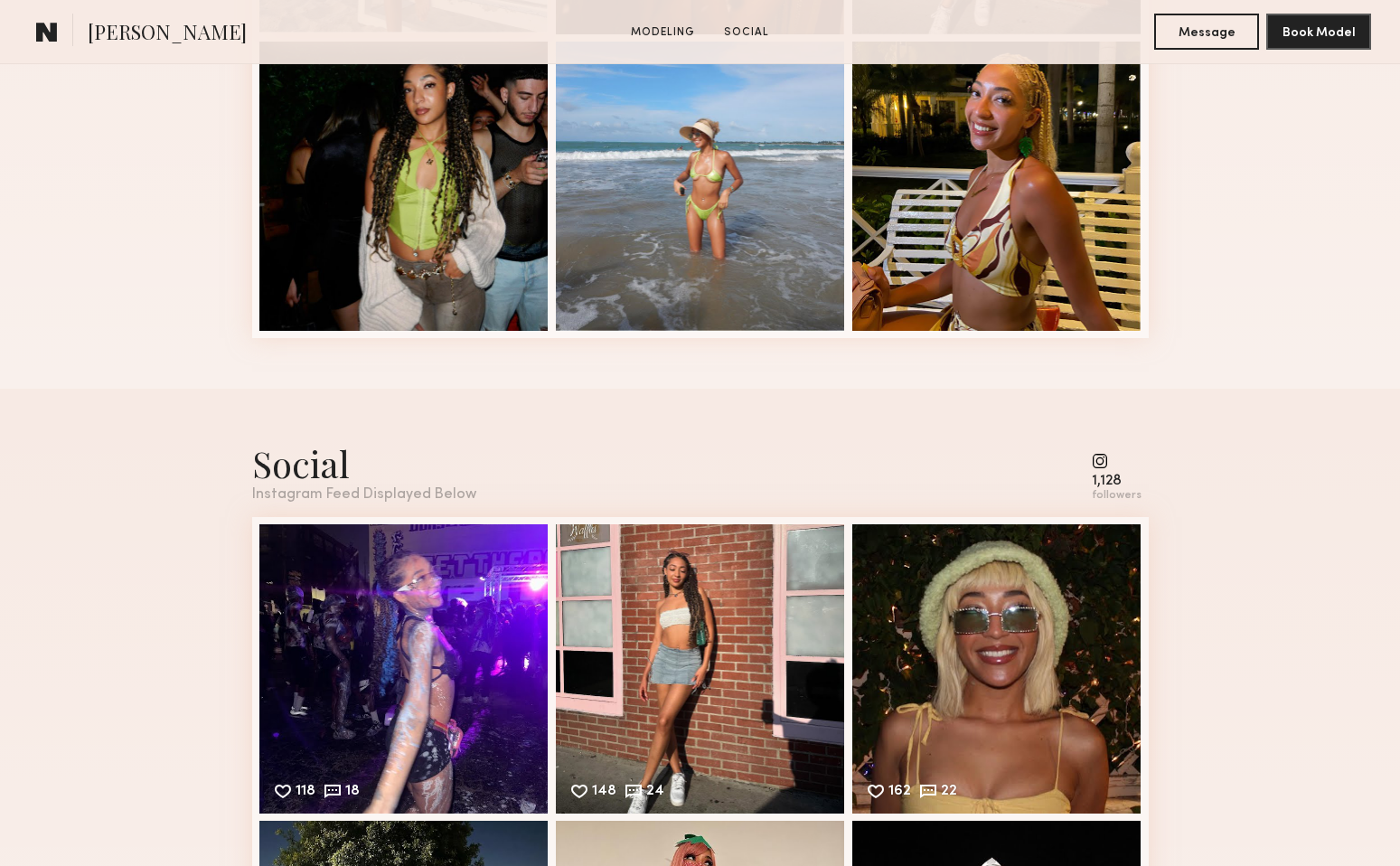
scroll to position [0, 0]
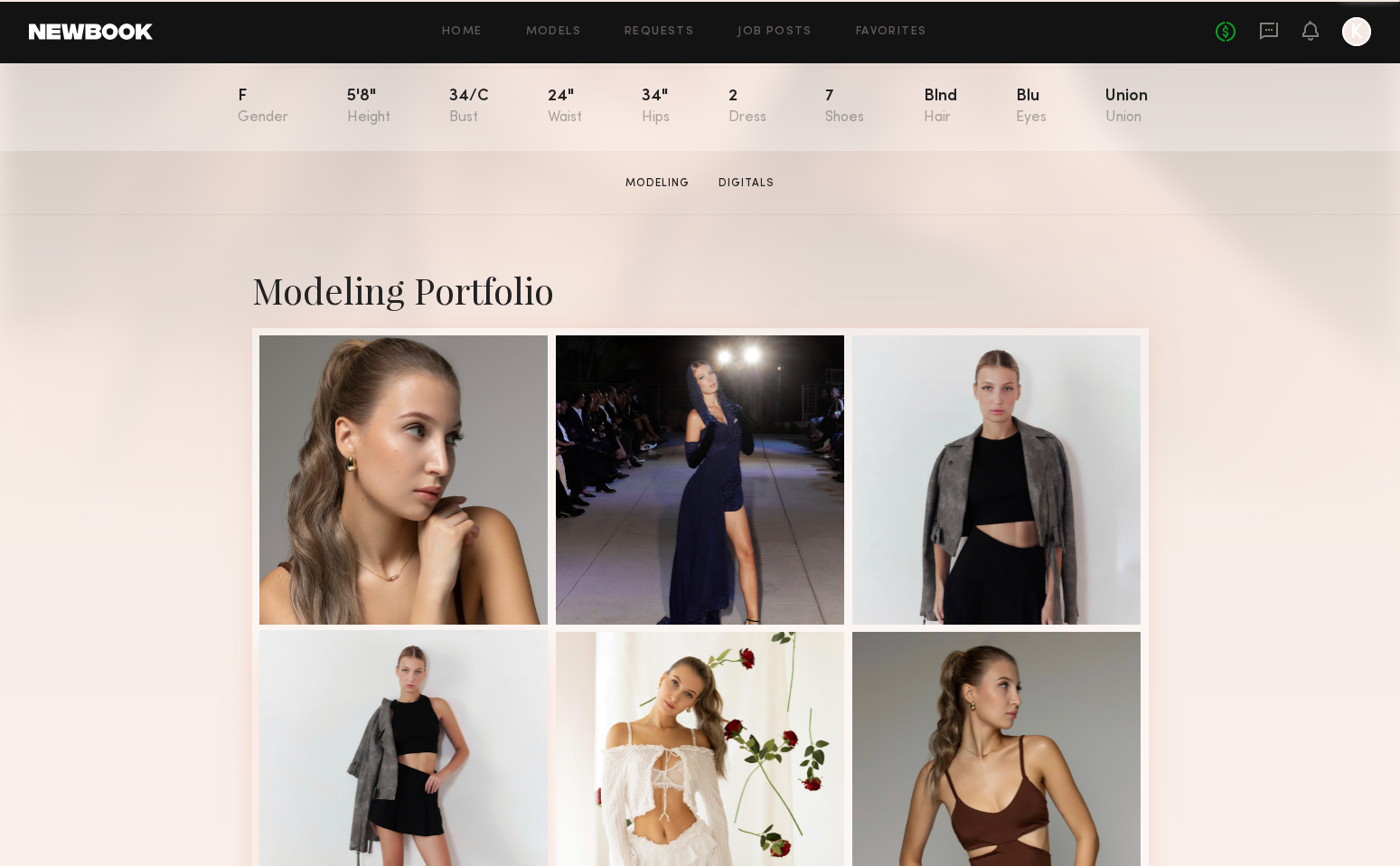
scroll to position [197, 0]
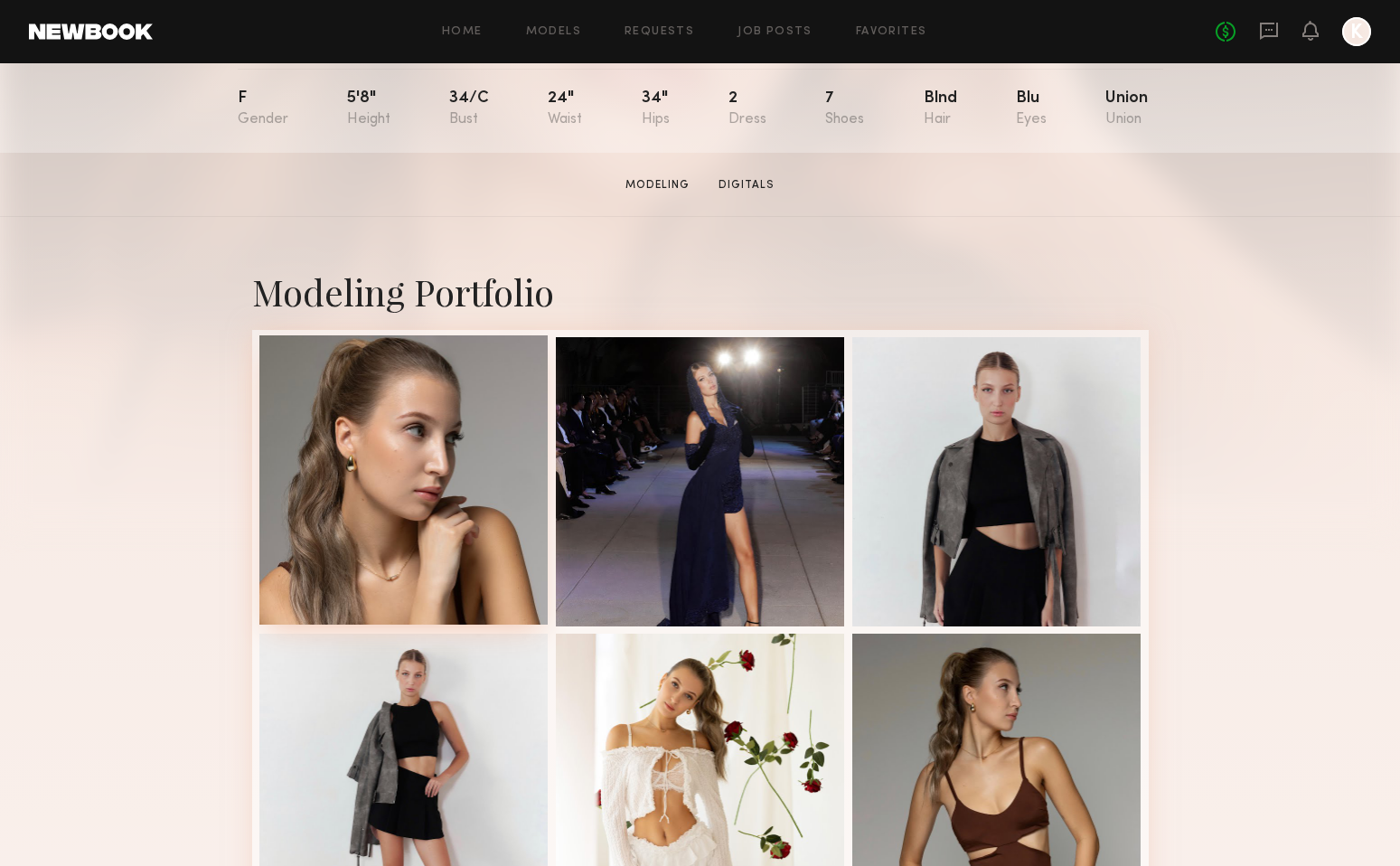
click at [427, 507] on div at bounding box center [404, 480] width 289 height 289
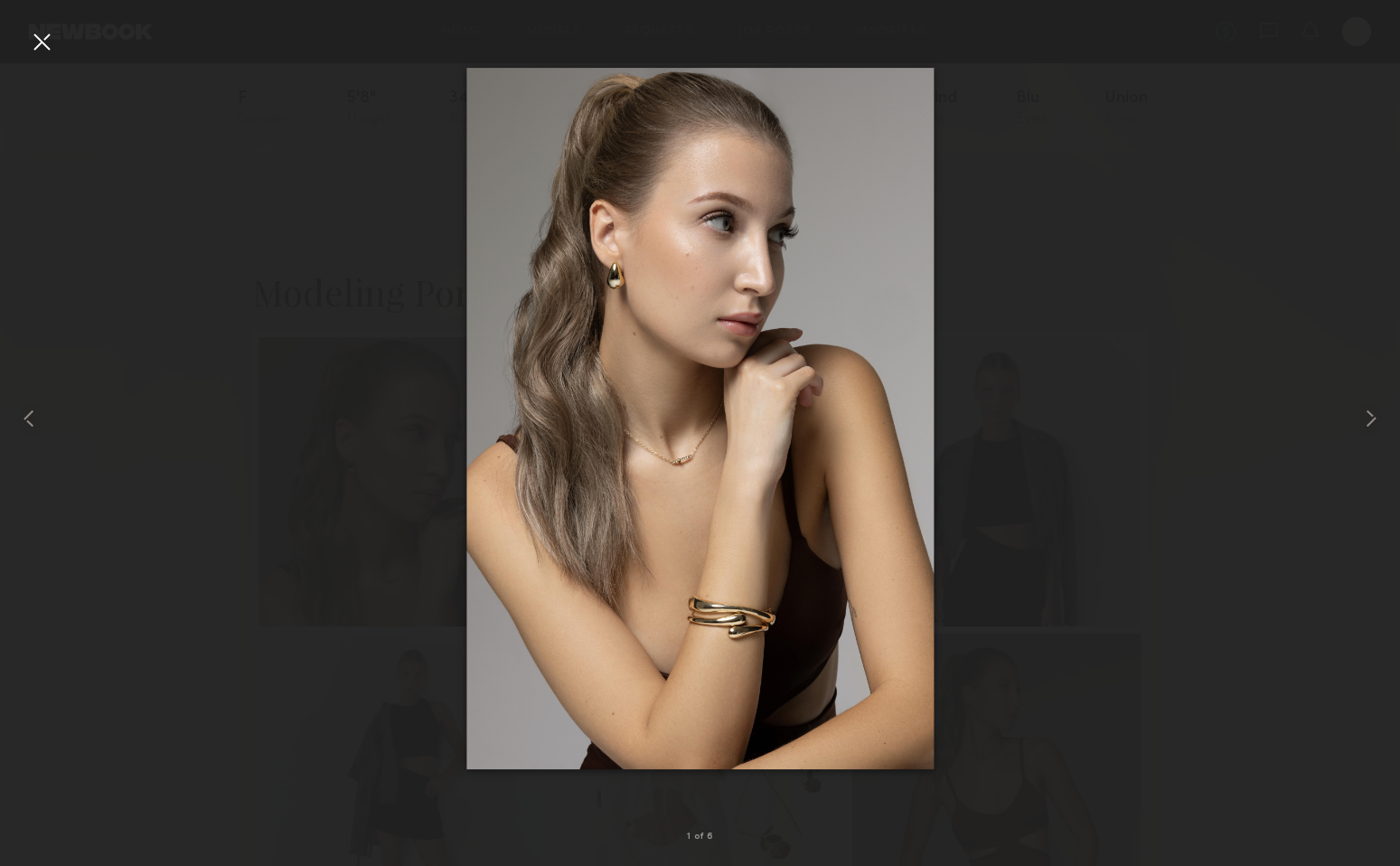
click at [40, 44] on div at bounding box center [41, 41] width 29 height 29
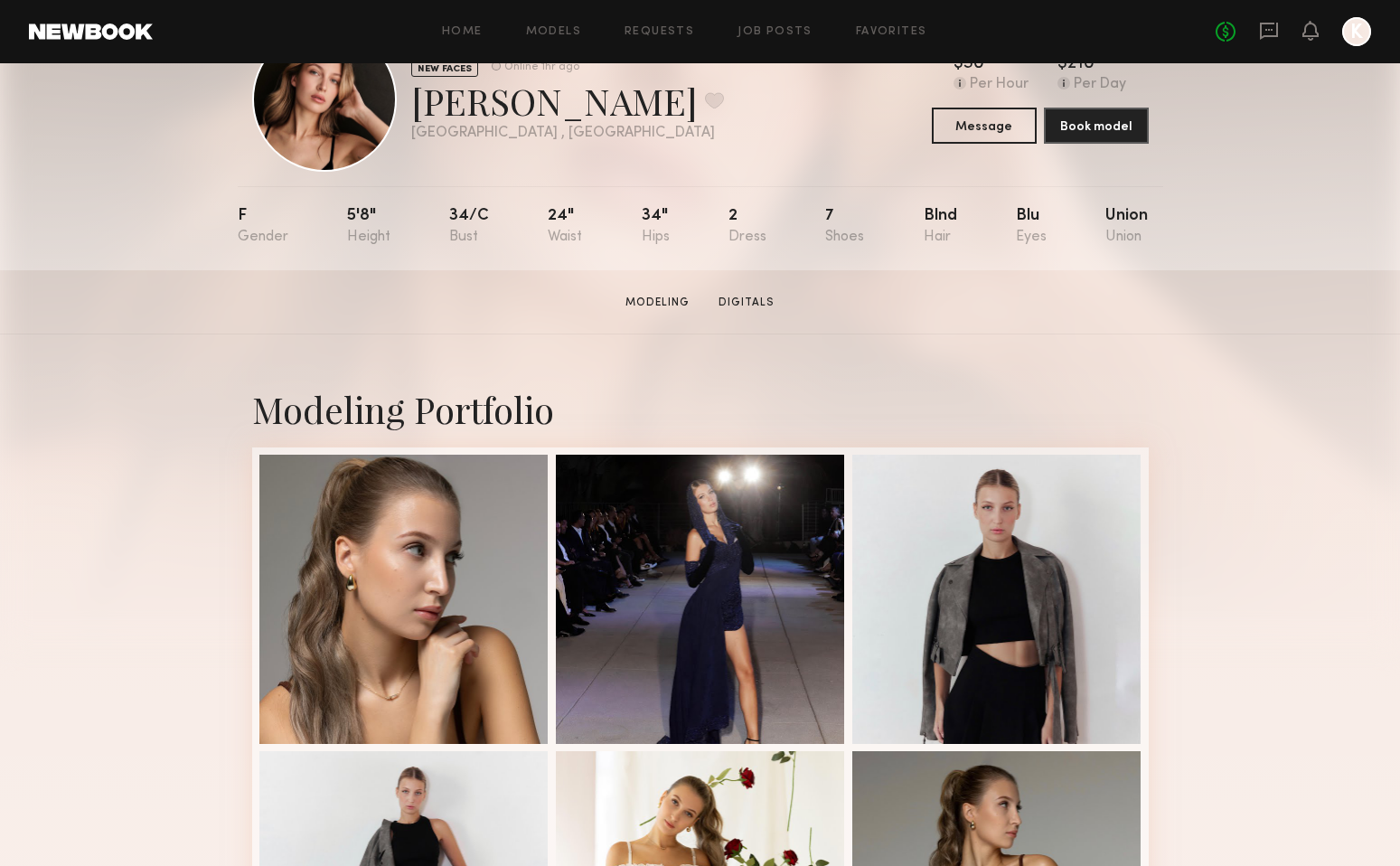
scroll to position [0, 0]
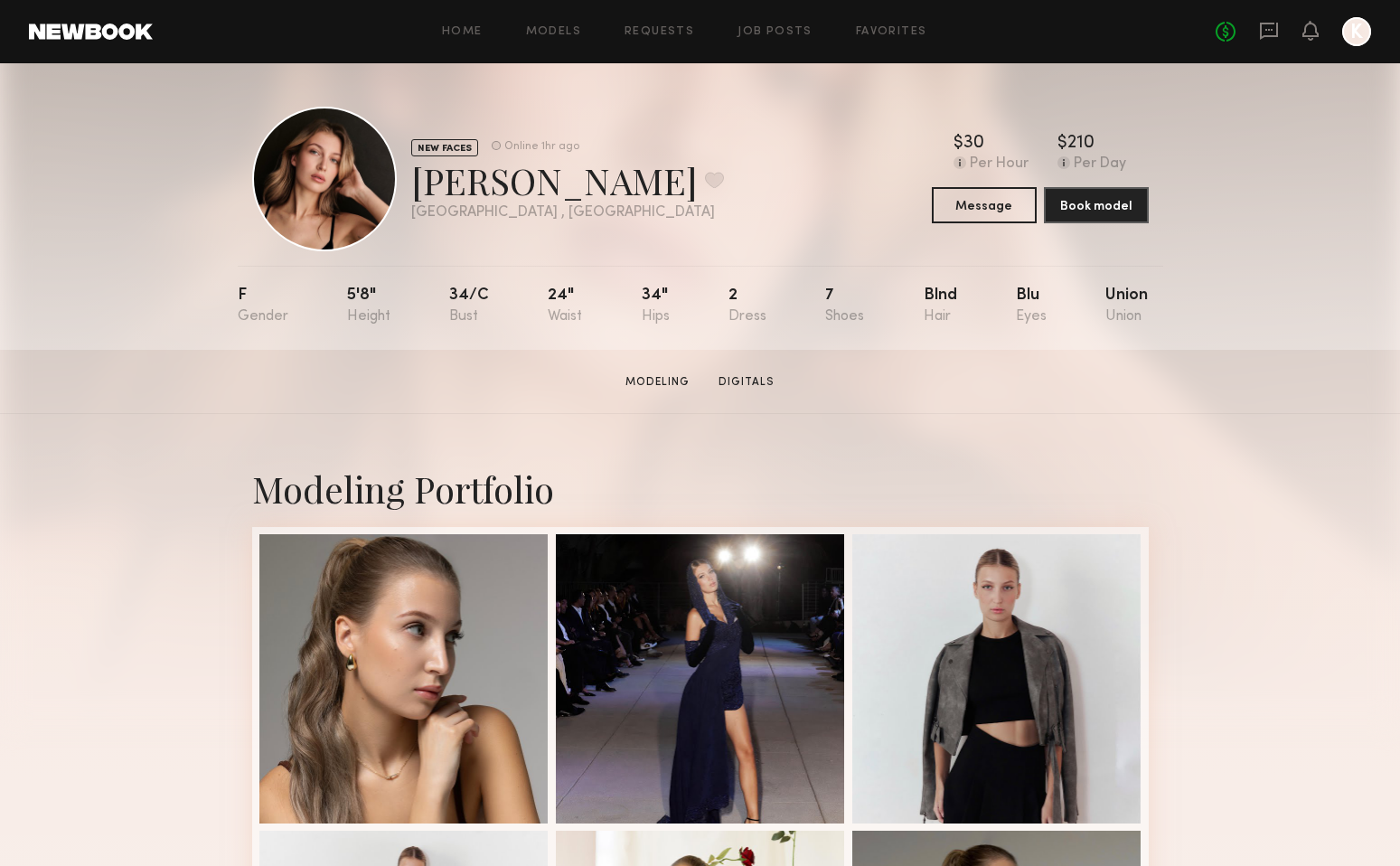
click at [335, 181] on div at bounding box center [324, 178] width 145 height 145
click at [332, 180] on div at bounding box center [324, 178] width 145 height 145
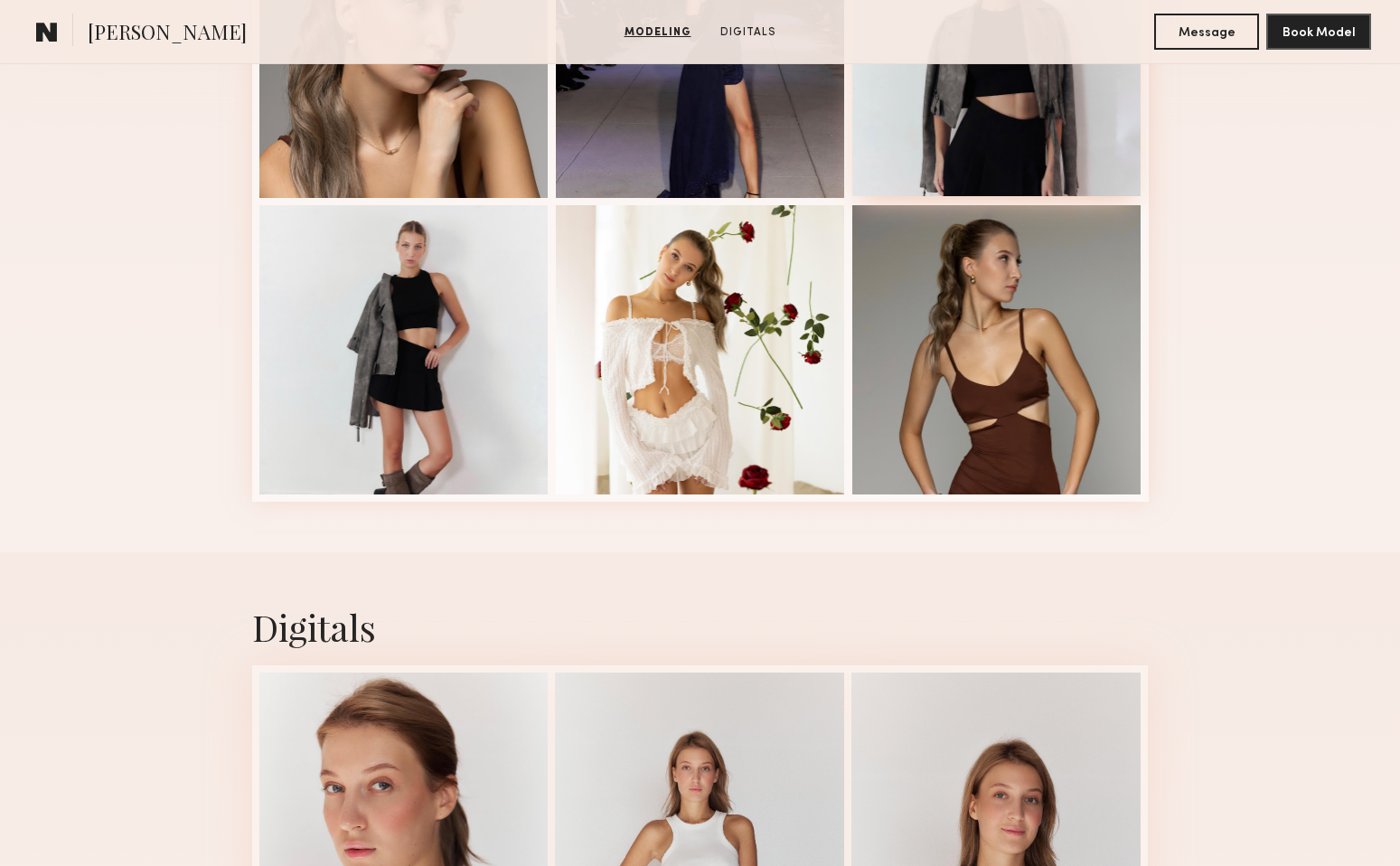
scroll to position [1102, 0]
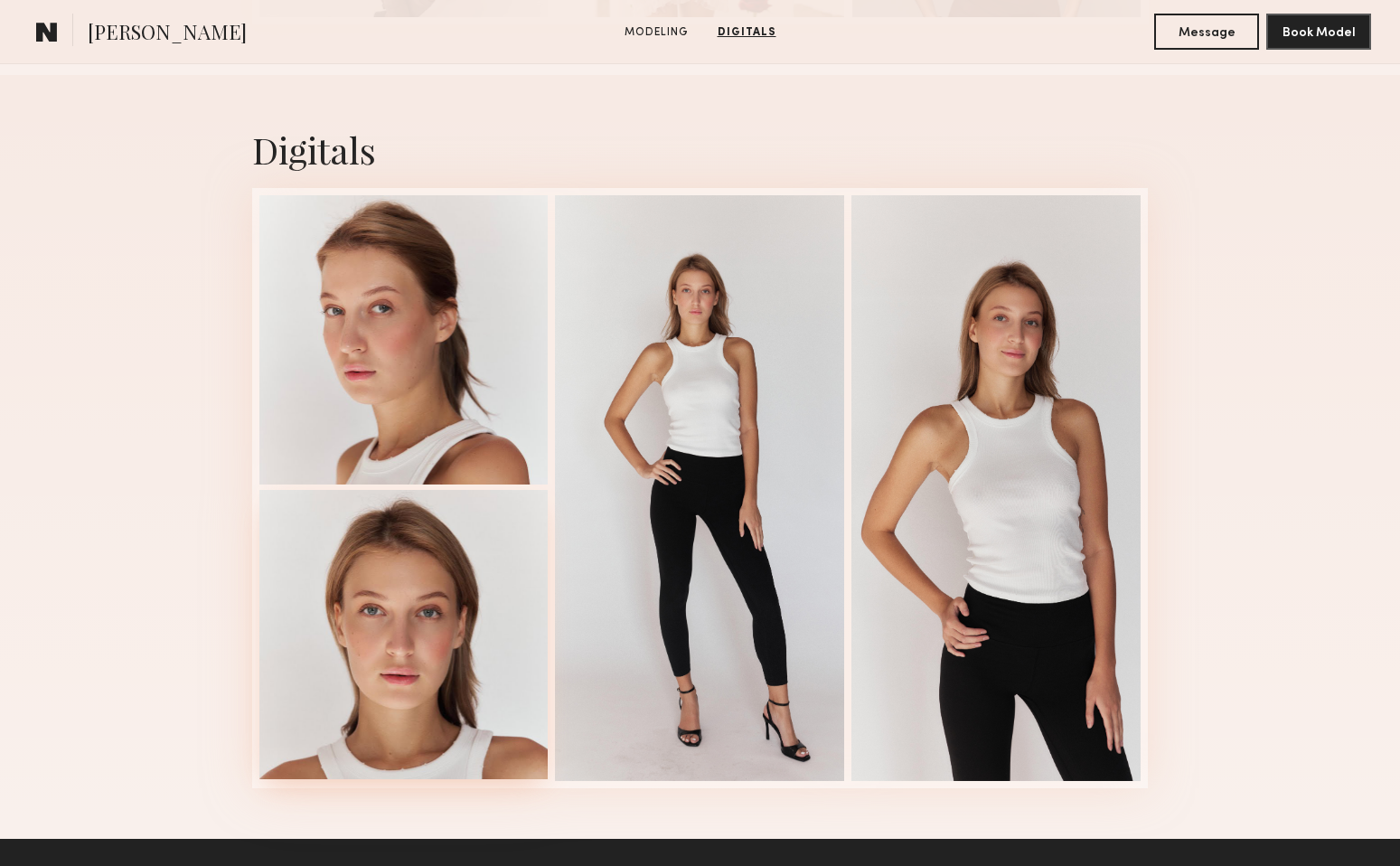
click at [478, 653] on div at bounding box center [404, 635] width 289 height 289
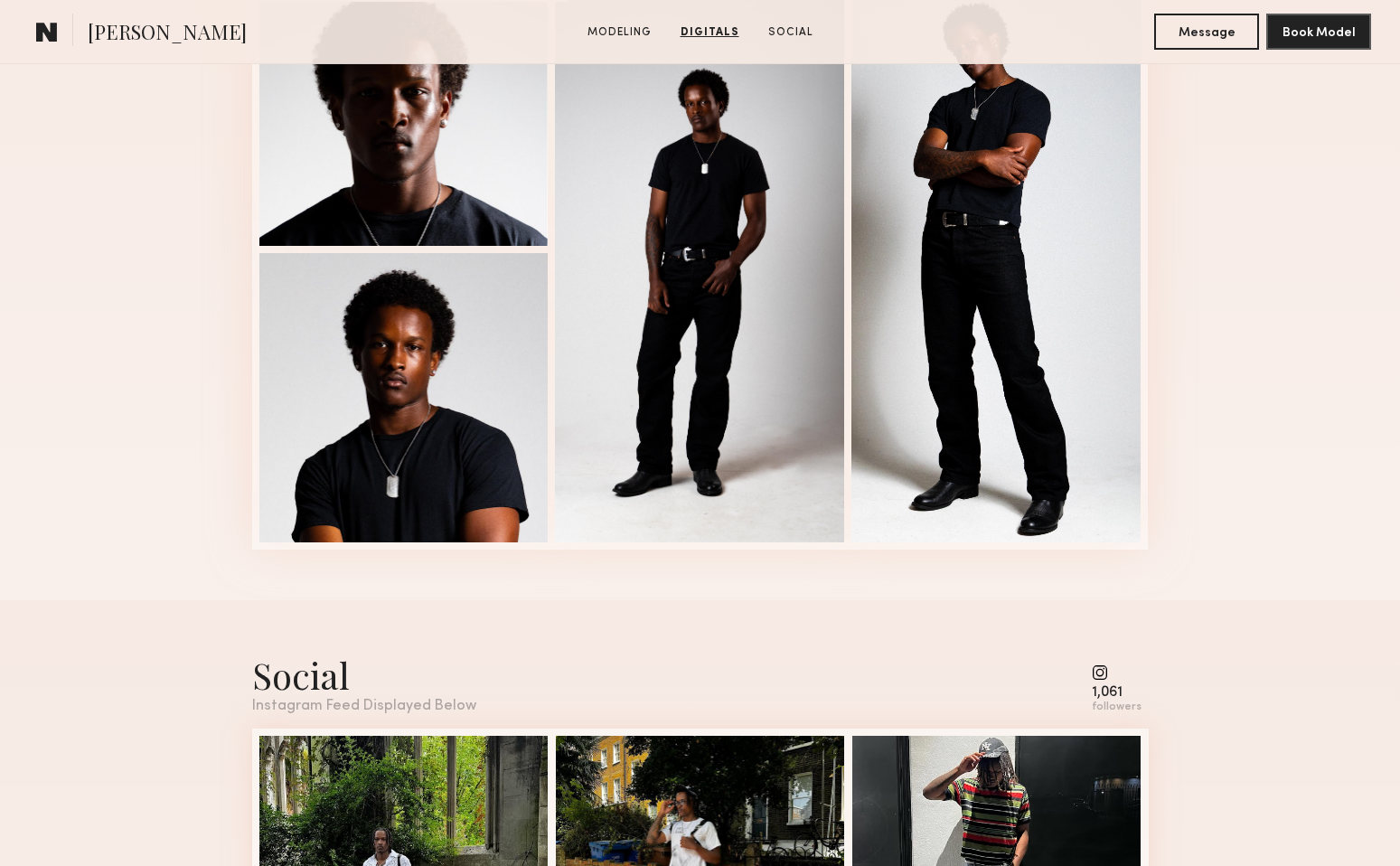
scroll to position [1313, 0]
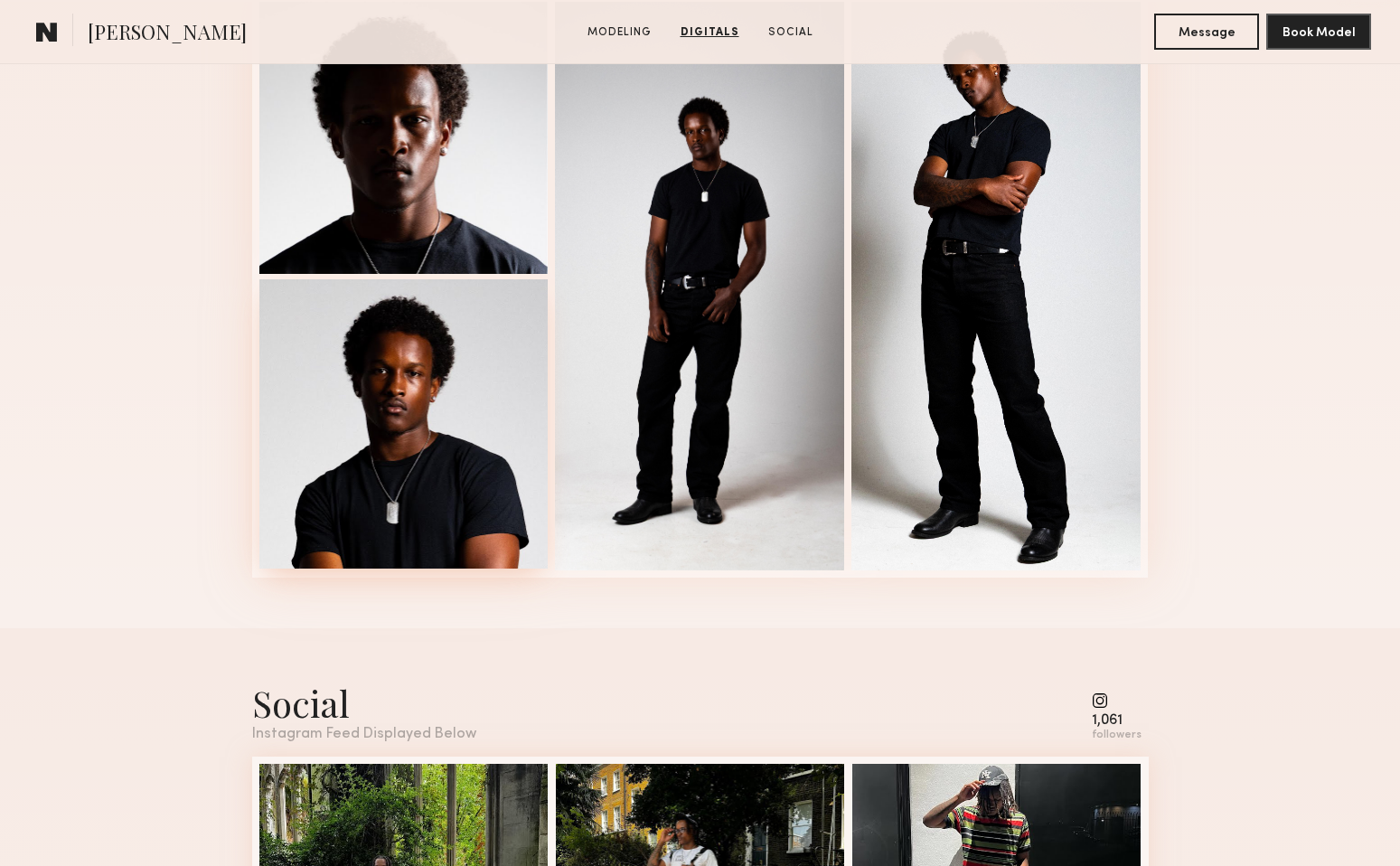
click at [443, 401] on div at bounding box center [404, 424] width 289 height 289
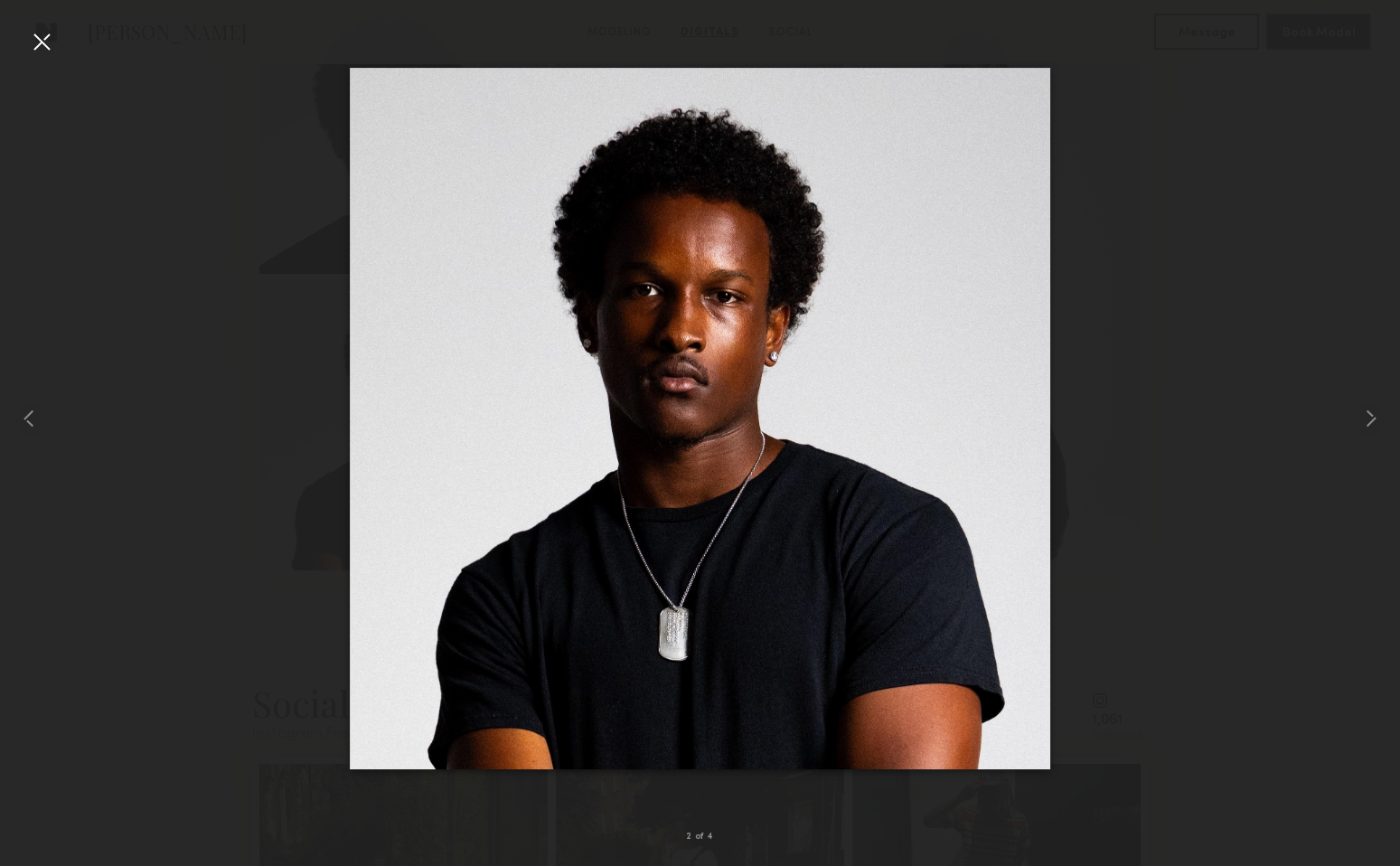
click at [37, 36] on div at bounding box center [41, 41] width 29 height 29
